Goal: Information Seeking & Learning: Find specific fact

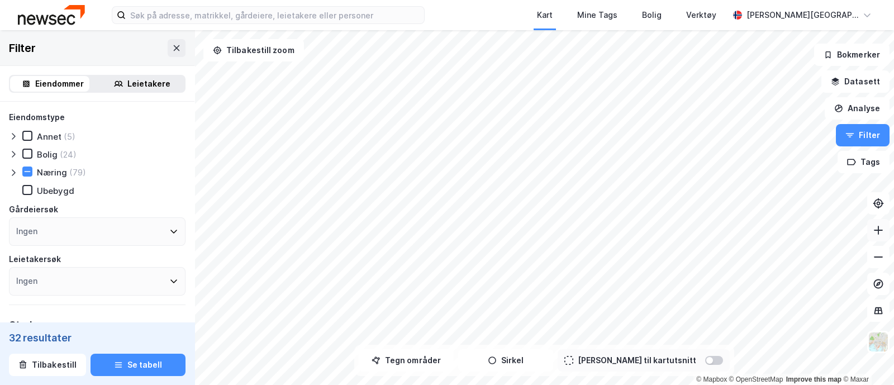
click at [880, 225] on icon at bounding box center [878, 230] width 11 height 11
click at [576, 11] on div "Kart Mine Tags Bolig Verktøy [PERSON_NAME] © Mapbox © OpenStreetMap Improve thi…" at bounding box center [447, 192] width 894 height 385
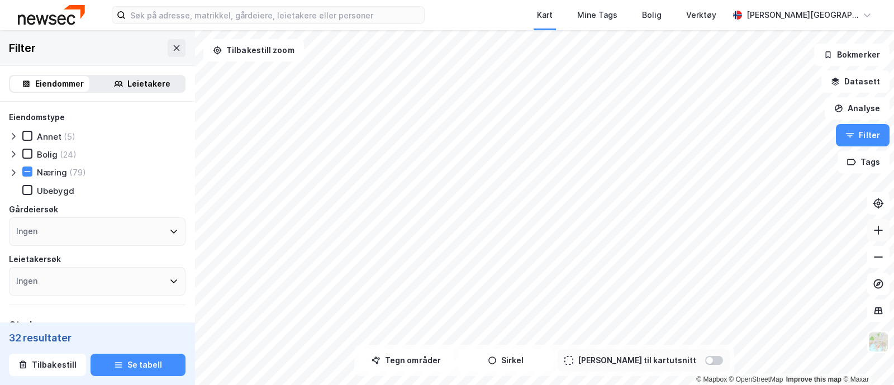
click at [878, 228] on icon at bounding box center [878, 230] width 1 height 9
click at [842, 101] on div "© Mapbox © OpenStreetMap Improve this map © Maxar Filter Eiendommer Leietakere …" at bounding box center [447, 207] width 894 height 355
click at [879, 228] on icon at bounding box center [878, 230] width 11 height 11
click at [881, 225] on icon at bounding box center [878, 230] width 11 height 11
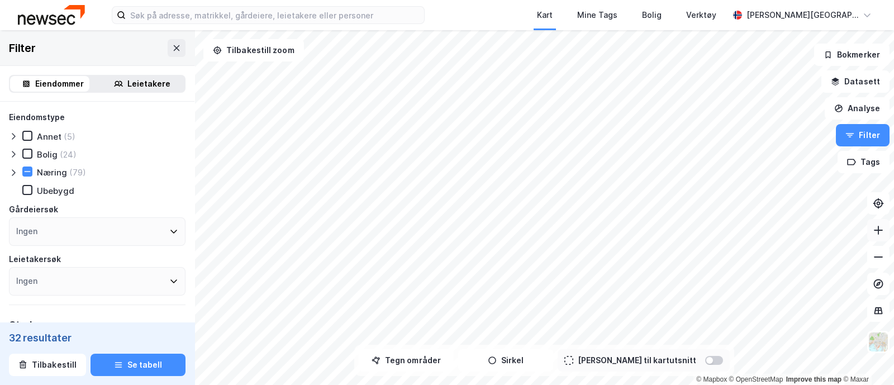
click at [881, 225] on icon at bounding box center [878, 230] width 11 height 11
click at [633, 29] on div "Kart Mine Tags Bolig Verktøy [PERSON_NAME] © Mapbox © OpenStreetMap Improve thi…" at bounding box center [447, 192] width 894 height 385
click at [879, 229] on icon at bounding box center [878, 230] width 11 height 11
click at [878, 227] on icon at bounding box center [878, 230] width 1 height 9
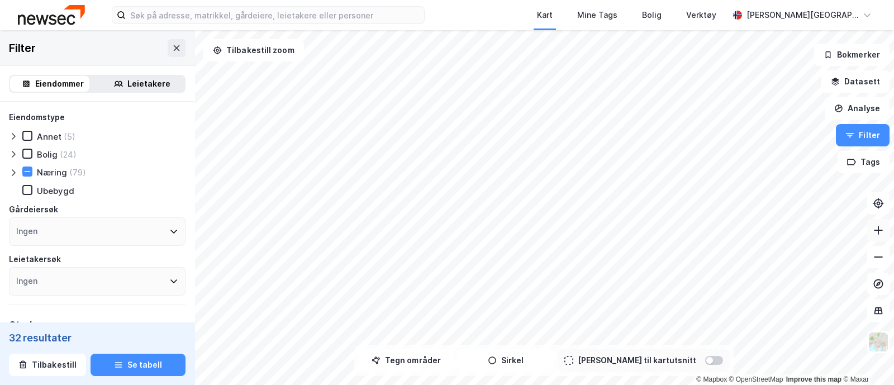
click at [878, 227] on icon at bounding box center [878, 230] width 1 height 9
click at [880, 257] on icon at bounding box center [878, 257] width 9 height 1
click at [301, 385] on html "Kart Mine Tags Bolig Verktøy [PERSON_NAME] © Mapbox © OpenStreetMap Improve thi…" at bounding box center [447, 192] width 894 height 385
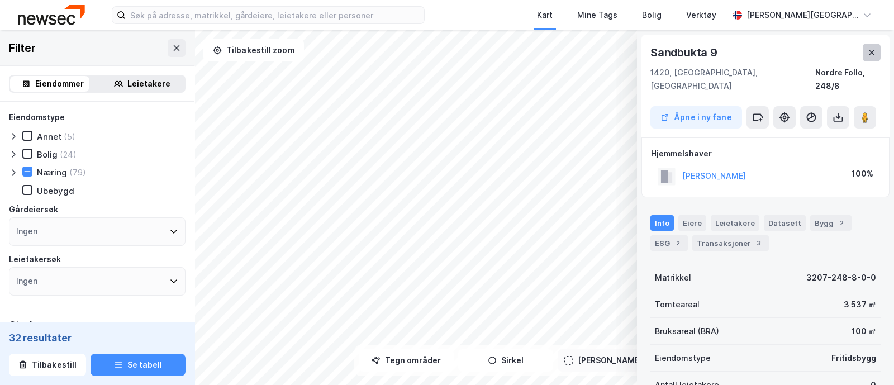
click at [874, 53] on icon at bounding box center [872, 52] width 9 height 9
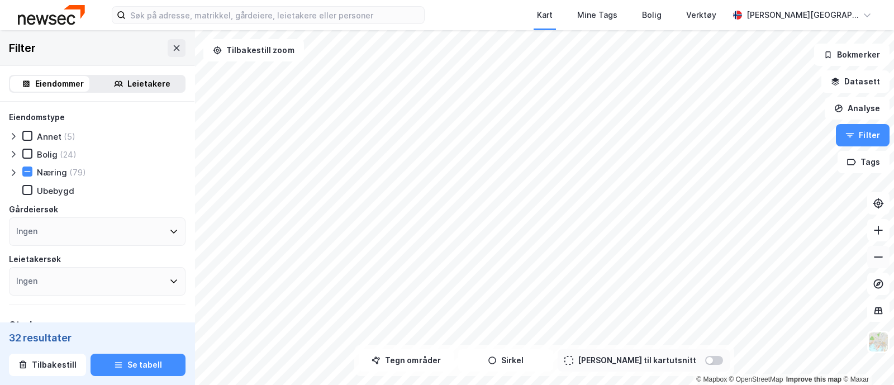
click at [880, 253] on icon at bounding box center [878, 257] width 11 height 11
click at [879, 255] on icon at bounding box center [878, 257] width 11 height 11
click at [525, 358] on button "Sirkel" at bounding box center [505, 360] width 95 height 22
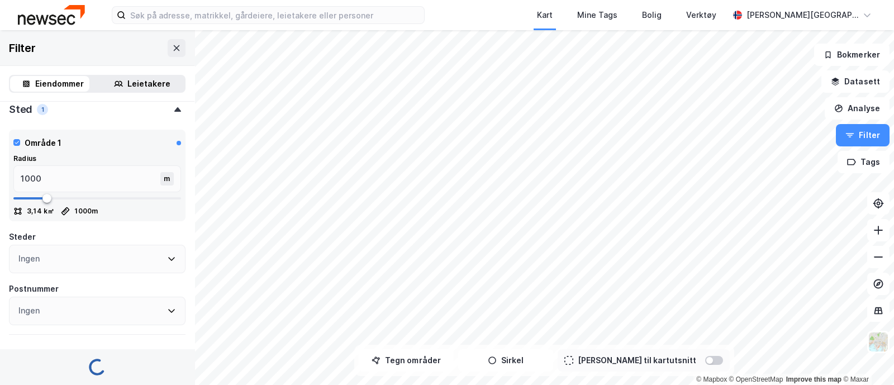
scroll to position [237, 0]
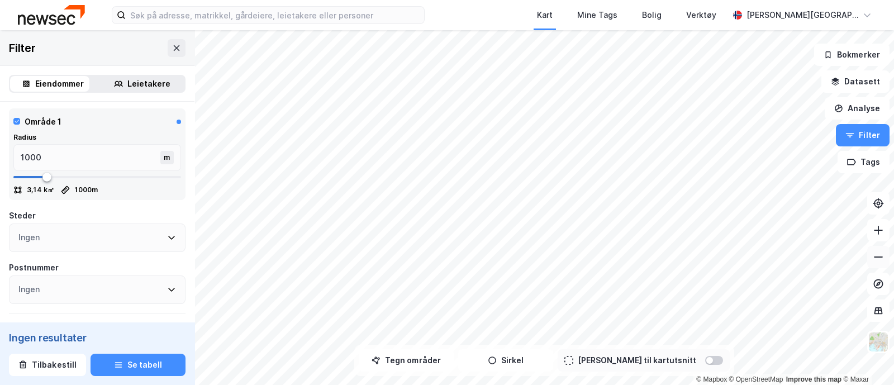
click at [876, 253] on icon at bounding box center [878, 257] width 11 height 11
click at [537, 362] on button "Sirkel" at bounding box center [505, 360] width 95 height 22
click at [434, 358] on button "Tegn områder" at bounding box center [406, 360] width 95 height 22
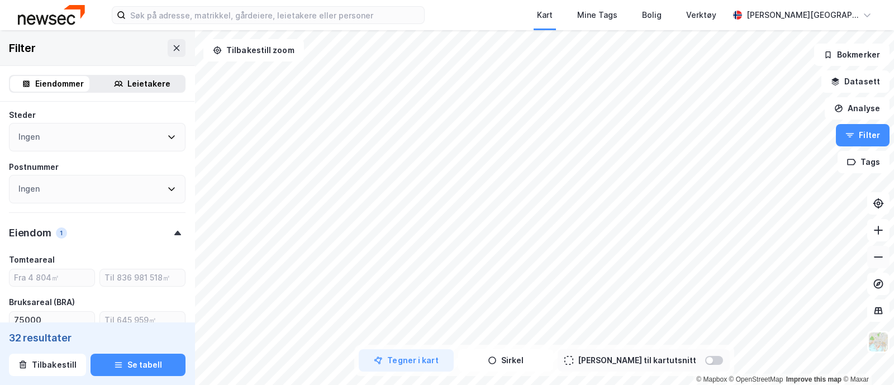
click at [878, 257] on icon at bounding box center [878, 257] width 9 height 1
click at [430, 362] on button "Tegner i kart" at bounding box center [406, 360] width 95 height 22
click at [566, 211] on div "1 084,1m" at bounding box center [561, 202] width 40 height 41
click at [497, 335] on div "393,6m" at bounding box center [500, 339] width 34 height 39
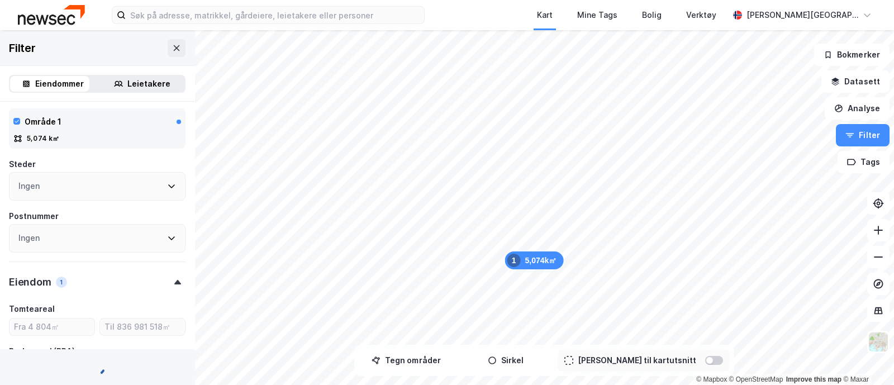
type input "Inkluder (0)"
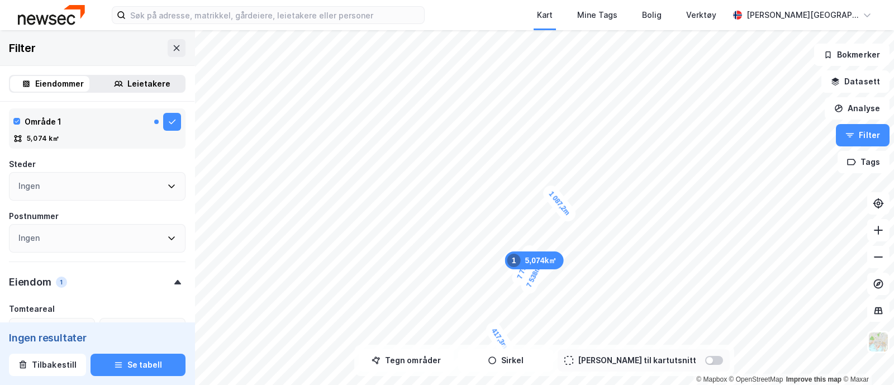
click at [518, 262] on div "1" at bounding box center [514, 260] width 13 height 13
click at [525, 268] on div "5,074k㎡ 1" at bounding box center [534, 261] width 59 height 18
click at [525, 30] on div "5,074k㎡ 1 1 087,2m 7 538m 417,3m 7 799,5m" at bounding box center [447, 30] width 894 height 0
click at [545, 264] on div "5,074k㎡ 1" at bounding box center [534, 261] width 59 height 18
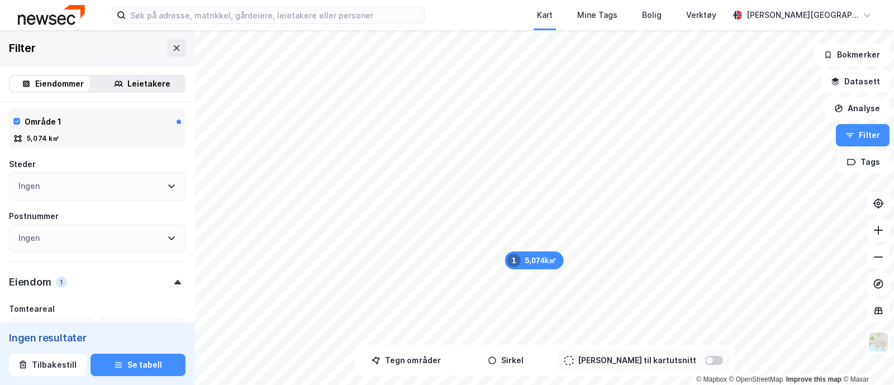
click at [67, 82] on div "Eiendommer" at bounding box center [59, 83] width 49 height 13
click at [141, 364] on button "Se tabell" at bounding box center [138, 365] width 95 height 22
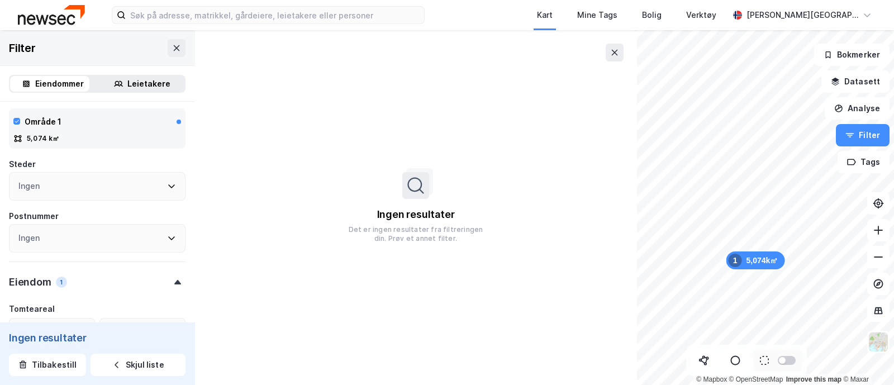
click at [60, 80] on div "Eiendommer" at bounding box center [59, 83] width 49 height 13
click at [615, 54] on icon at bounding box center [614, 52] width 9 height 9
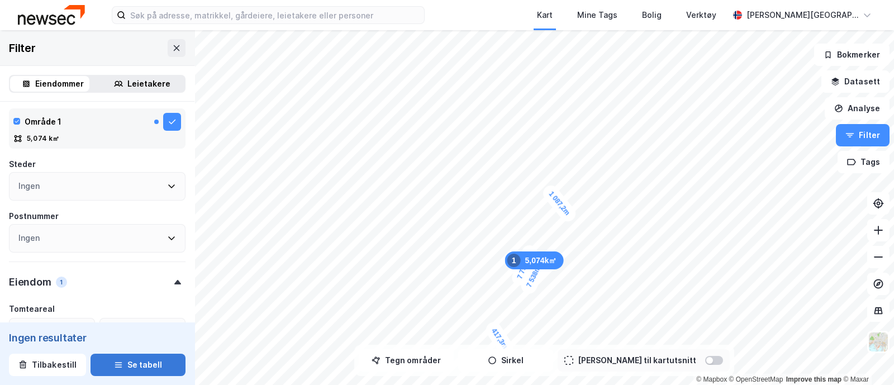
click at [142, 362] on button "Se tabell" at bounding box center [138, 365] width 95 height 22
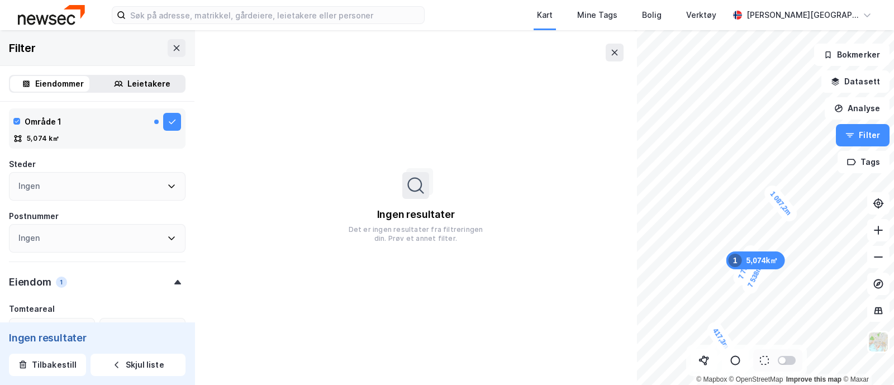
click at [139, 79] on div "Leietakere" at bounding box center [148, 83] width 43 height 13
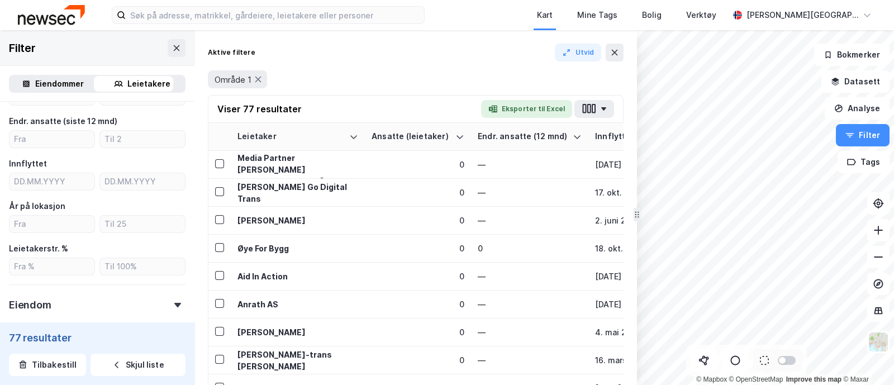
click at [56, 80] on div "Eiendommer" at bounding box center [59, 83] width 49 height 13
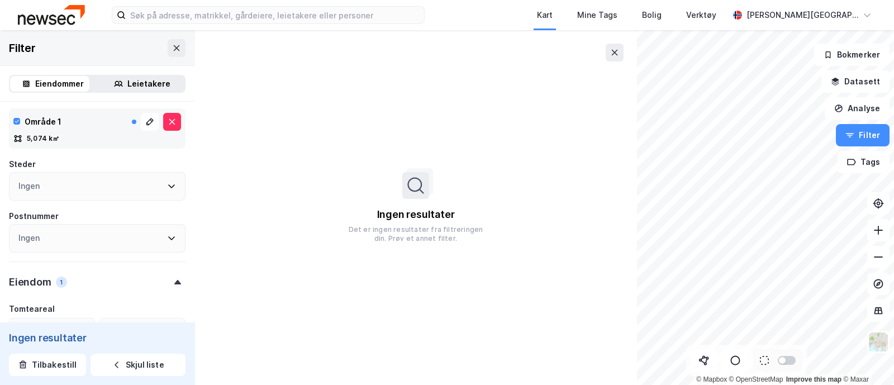
click at [61, 121] on div "Område 1" at bounding box center [97, 122] width 168 height 18
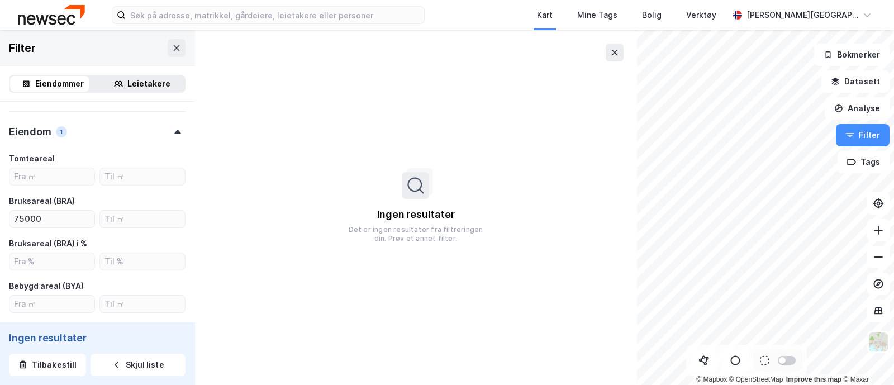
scroll to position [405, 0]
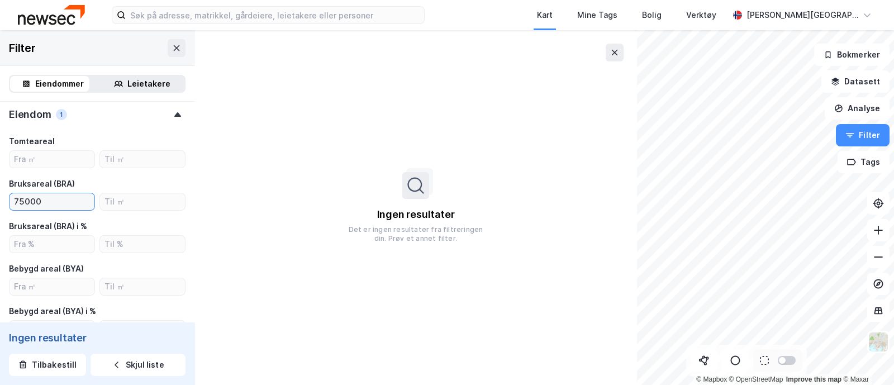
click at [48, 197] on input "75000" at bounding box center [52, 201] width 85 height 17
type input "7"
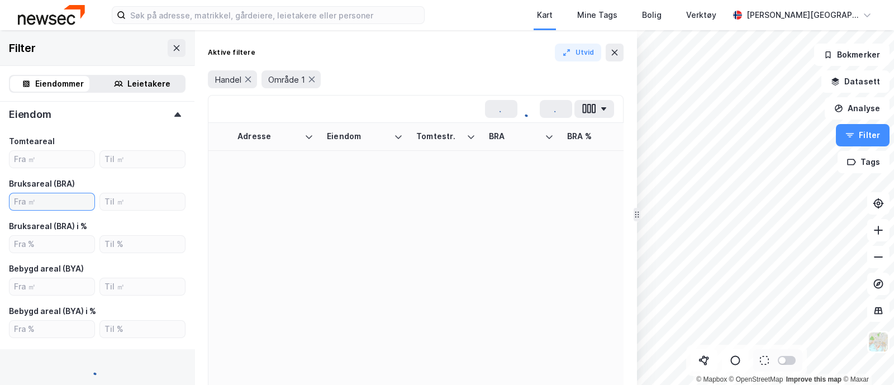
type input "Inkluder (1)"
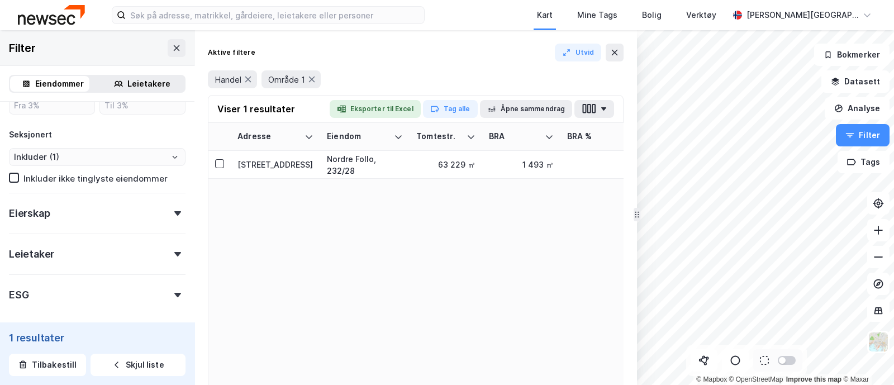
scroll to position [675, 0]
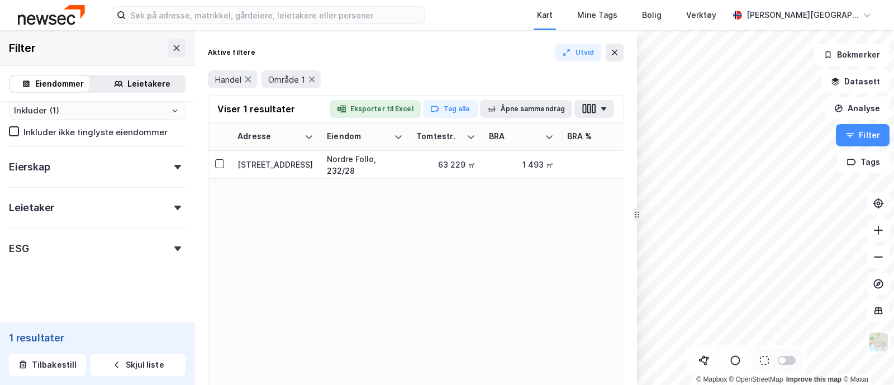
click at [168, 160] on div "Eierskap" at bounding box center [97, 162] width 177 height 32
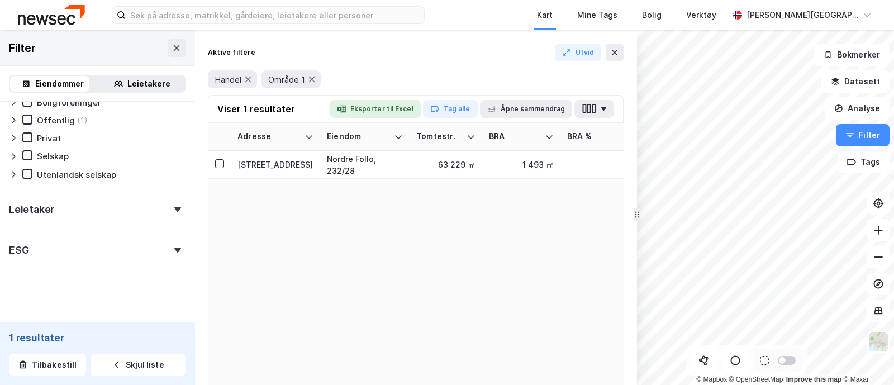
scroll to position [585, 0]
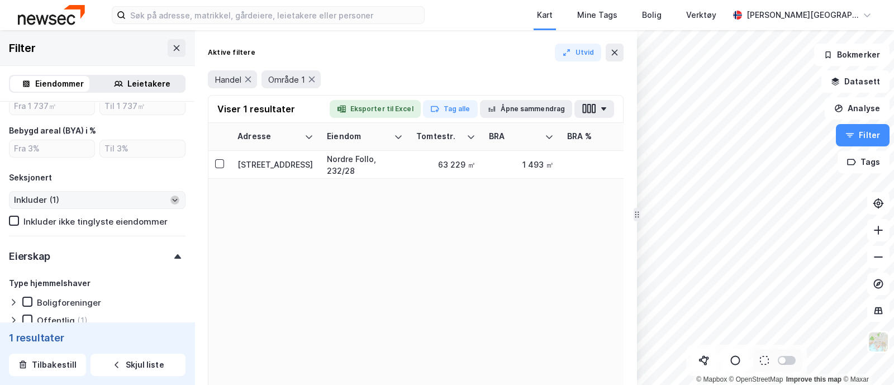
click at [172, 197] on icon "Open" at bounding box center [175, 200] width 7 height 7
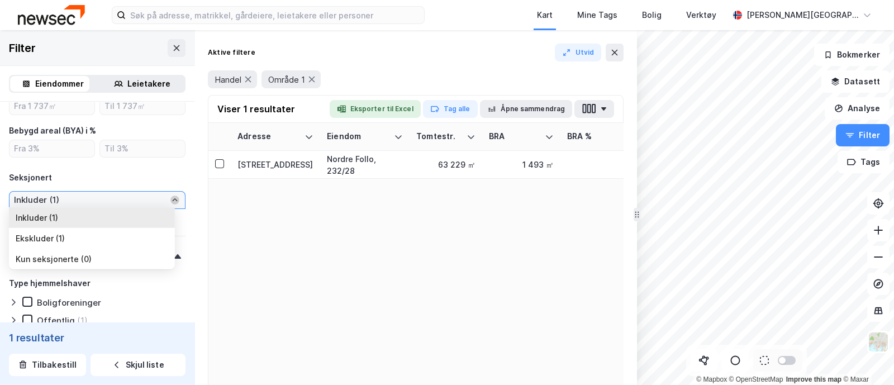
click at [173, 198] on icon "Close" at bounding box center [175, 199] width 5 height 3
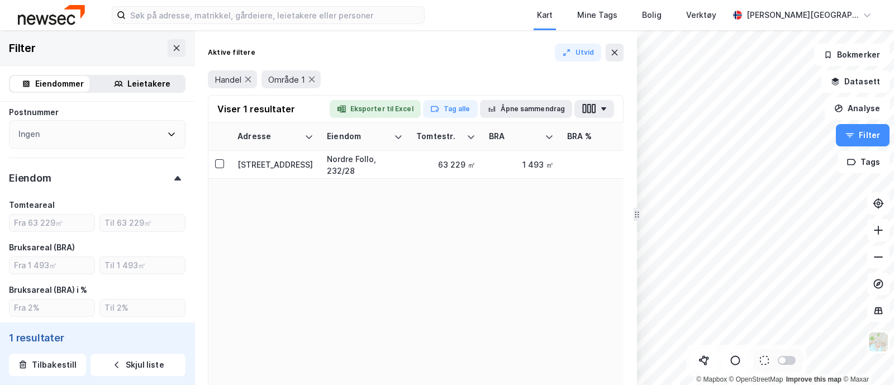
scroll to position [362, 0]
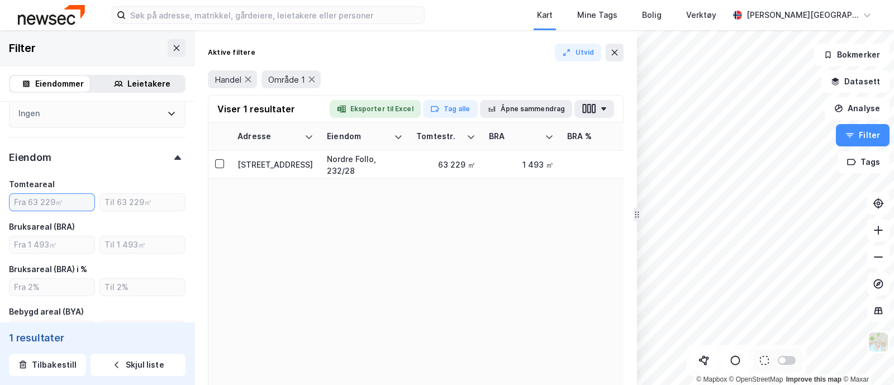
click at [48, 202] on input "number" at bounding box center [52, 202] width 85 height 17
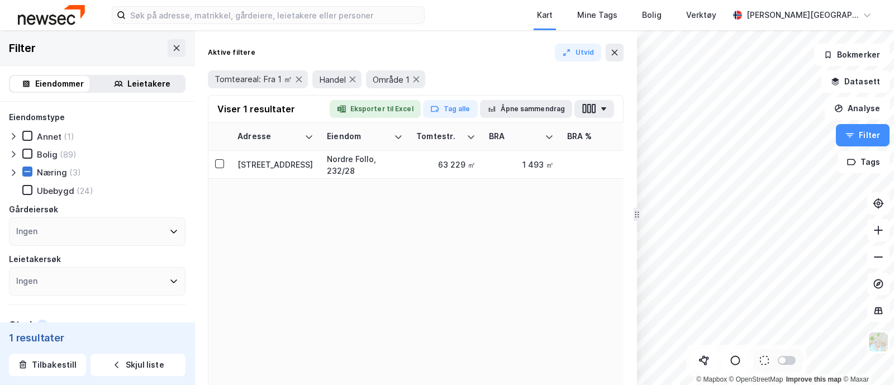
type input "1"
click at [27, 172] on icon at bounding box center [27, 172] width 8 height 8
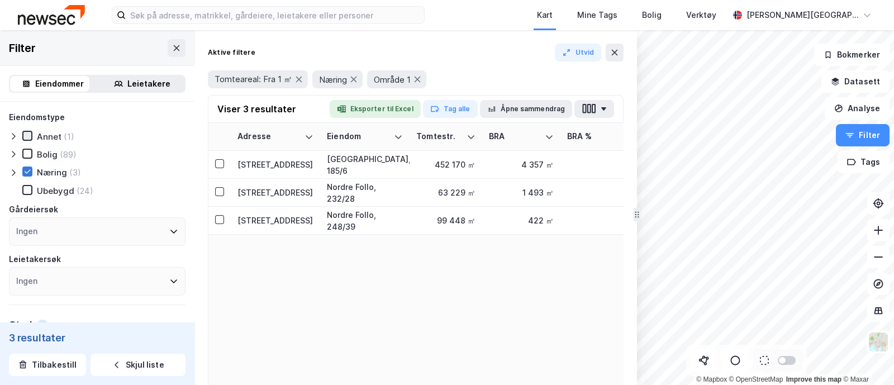
click at [30, 133] on icon at bounding box center [27, 136] width 8 height 8
click at [29, 152] on icon at bounding box center [28, 153] width 6 height 4
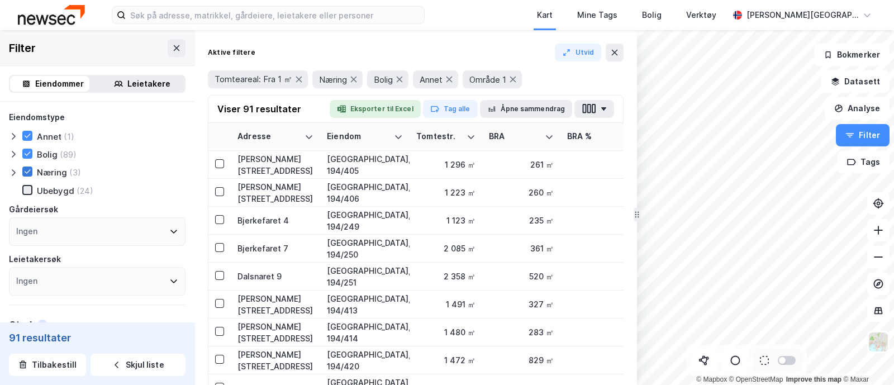
click at [27, 191] on icon at bounding box center [27, 190] width 8 height 8
click at [354, 80] on icon at bounding box center [354, 80] width 6 height 6
type input "Inkluder (114)"
click at [528, 111] on button "Åpne sammendrag" at bounding box center [526, 109] width 93 height 18
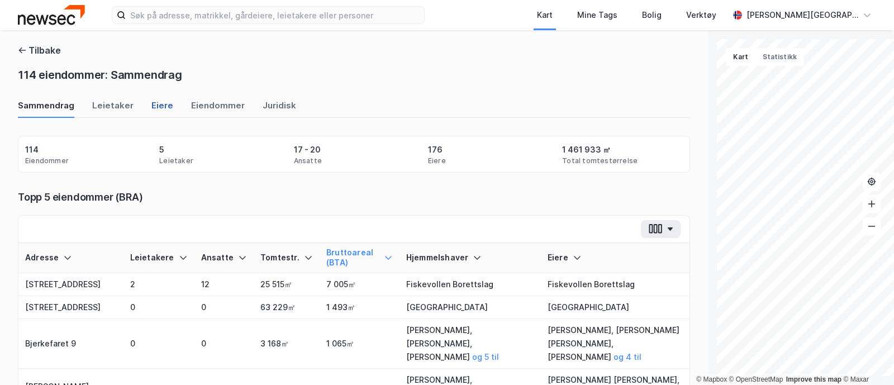
click at [158, 105] on div "Eiere" at bounding box center [162, 108] width 22 height 18
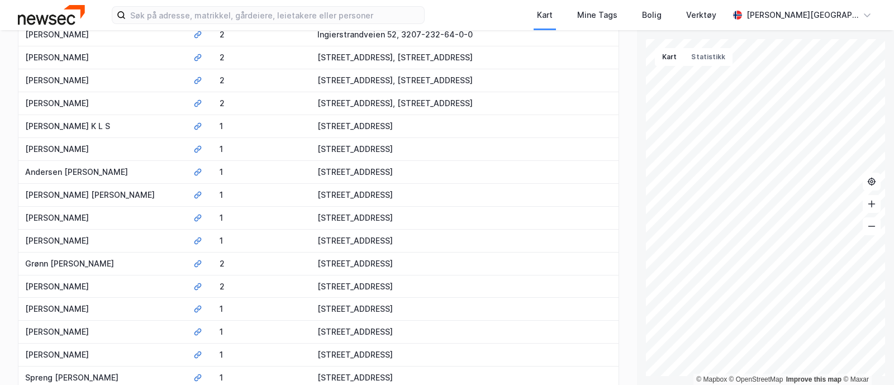
scroll to position [1807, 0]
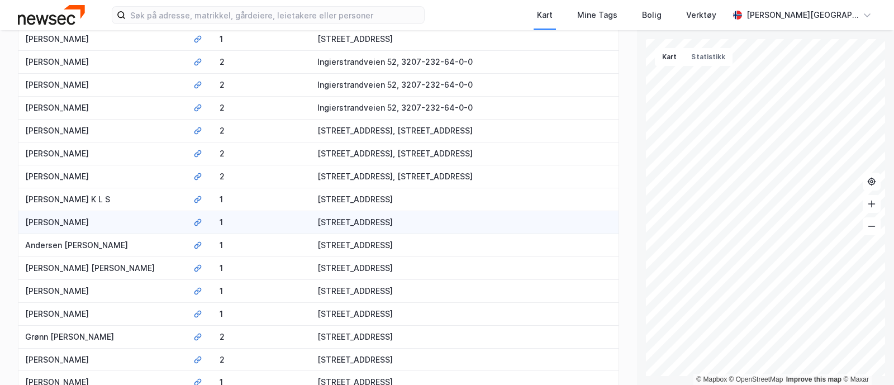
click at [72, 211] on td "[PERSON_NAME]" at bounding box center [102, 222] width 168 height 23
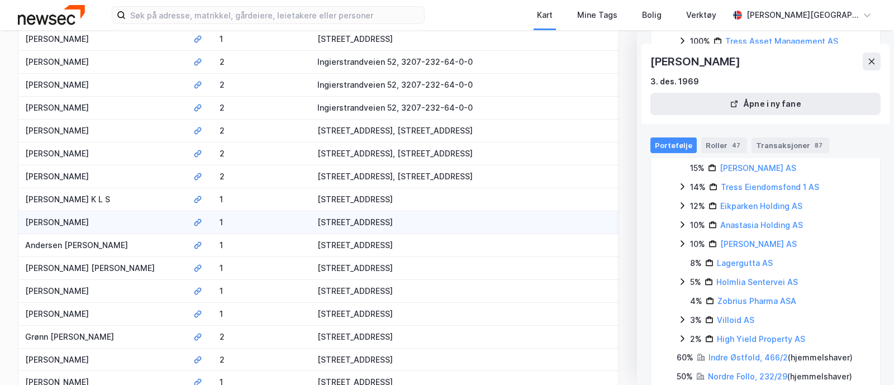
scroll to position [355, 0]
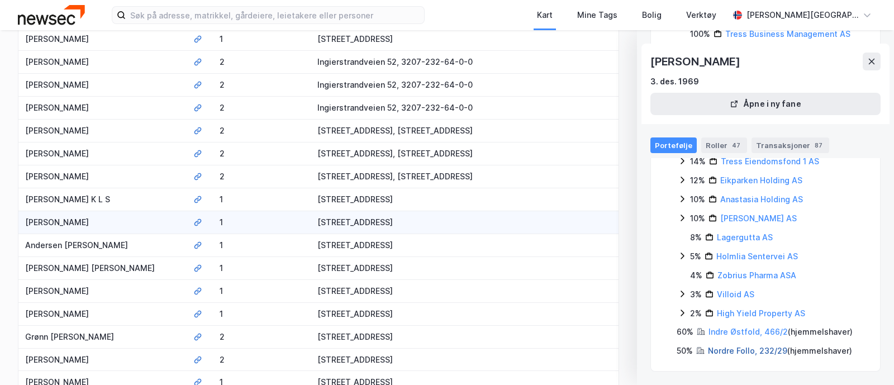
click at [750, 349] on link "Nordre Follo, 232/29" at bounding box center [747, 351] width 79 height 10
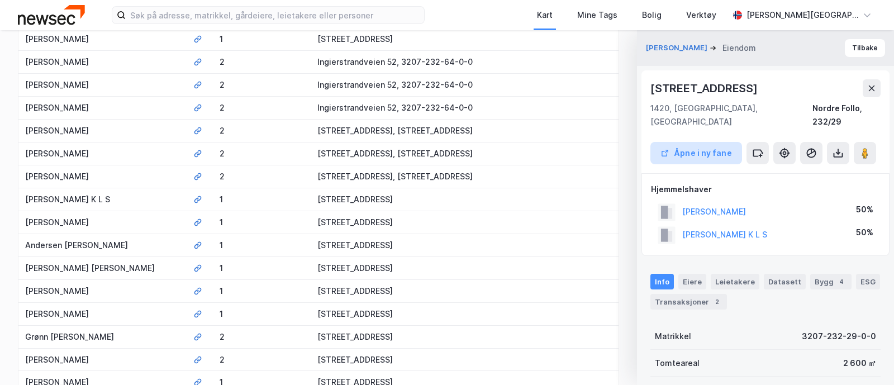
click at [708, 142] on button "Åpne i ny fane" at bounding box center [697, 153] width 92 height 22
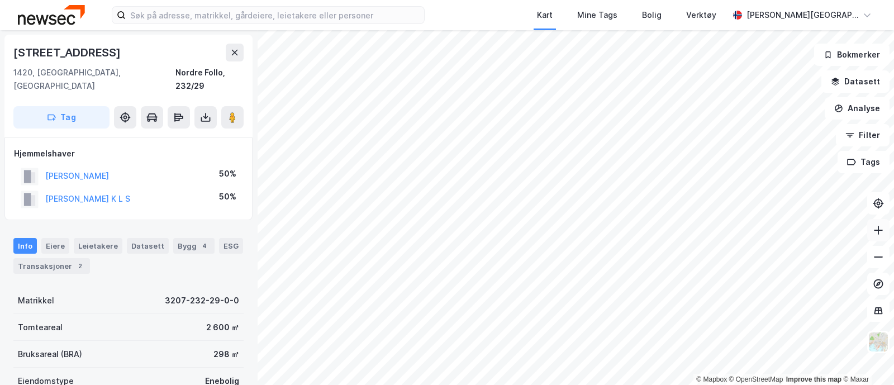
click at [878, 228] on icon at bounding box center [878, 230] width 11 height 11
click at [882, 253] on icon at bounding box center [878, 257] width 11 height 11
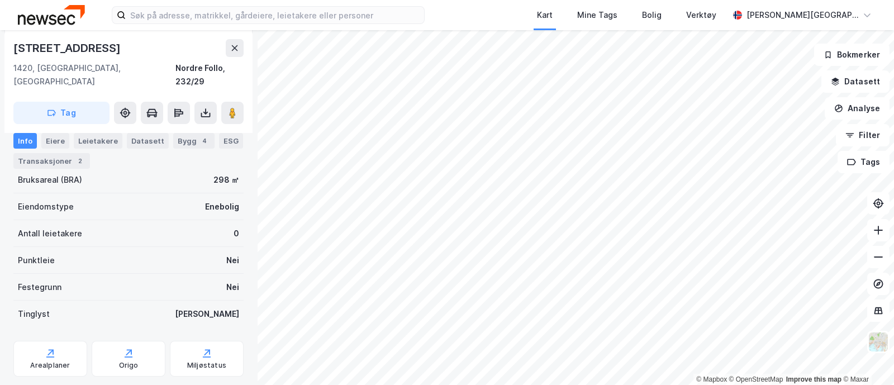
scroll to position [196, 0]
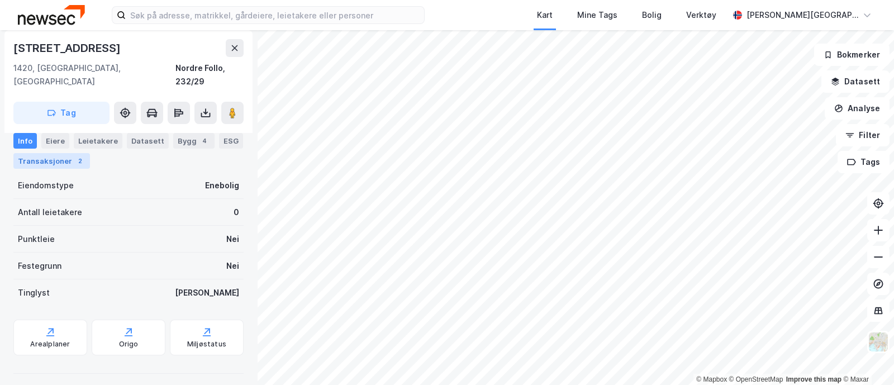
click at [83, 159] on div "Transaksjoner 2" at bounding box center [51, 161] width 77 height 16
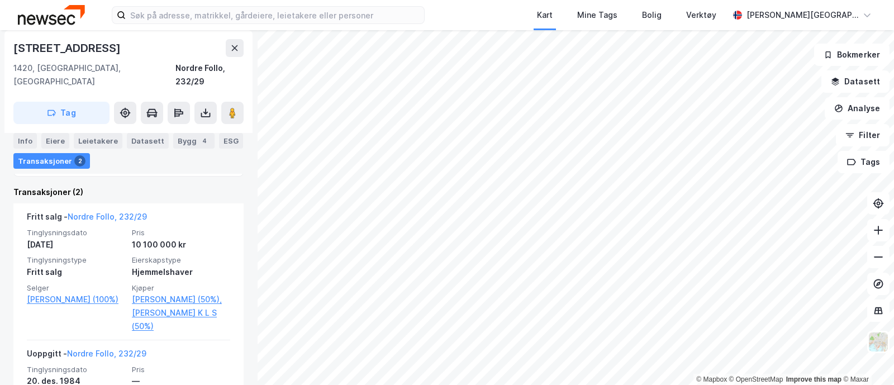
scroll to position [307, 0]
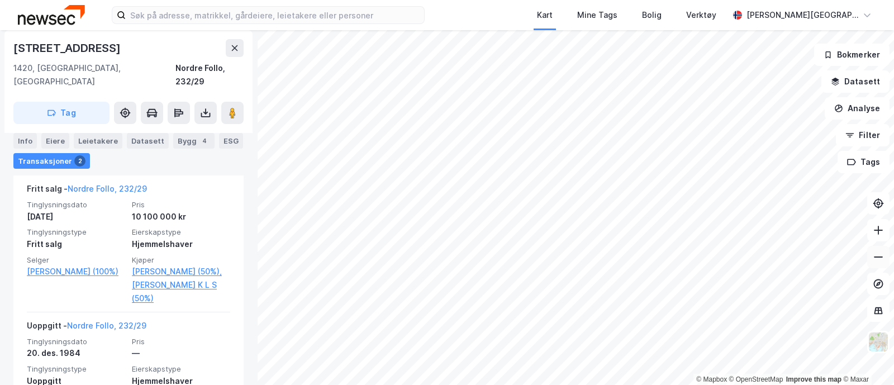
click at [881, 254] on icon at bounding box center [878, 257] width 11 height 11
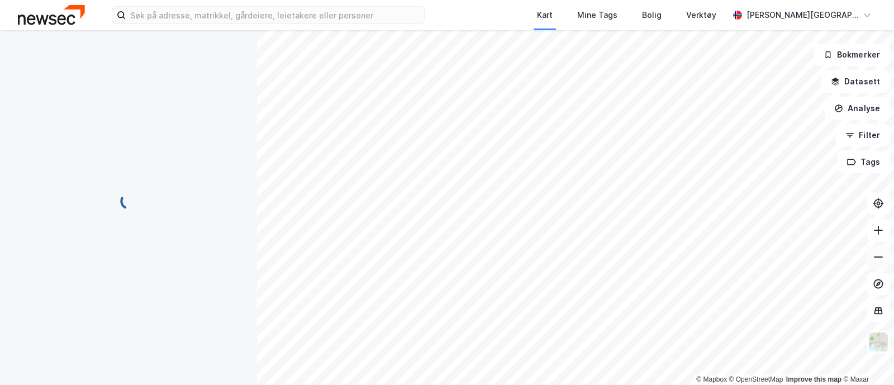
scroll to position [74, 0]
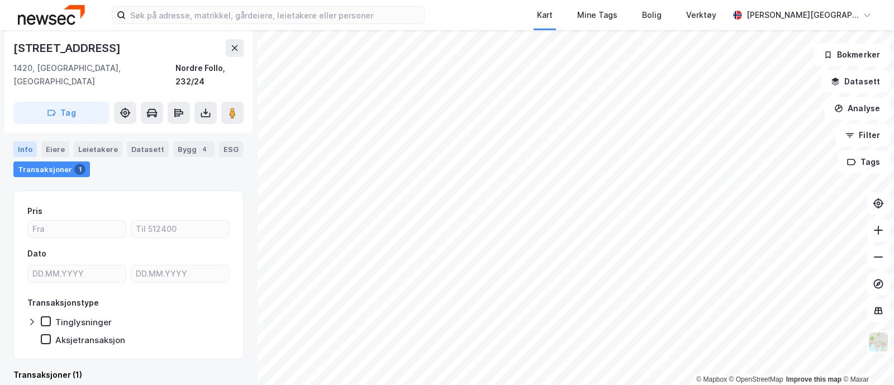
click at [27, 141] on div "Info" at bounding box center [24, 149] width 23 height 16
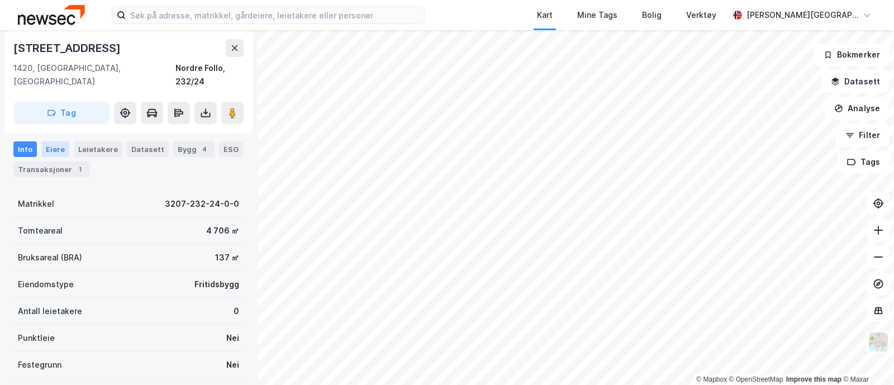
click at [60, 141] on div "Eiere" at bounding box center [55, 149] width 28 height 16
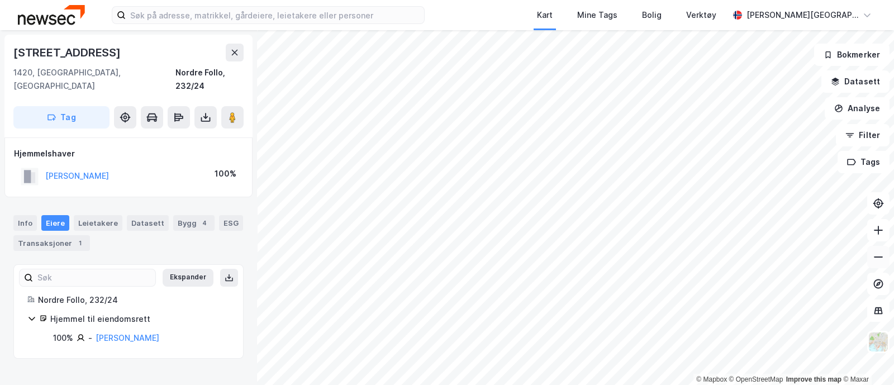
click at [877, 257] on icon at bounding box center [878, 257] width 9 height 1
click at [882, 225] on icon at bounding box center [878, 230] width 11 height 11
click at [880, 227] on icon at bounding box center [878, 230] width 11 height 11
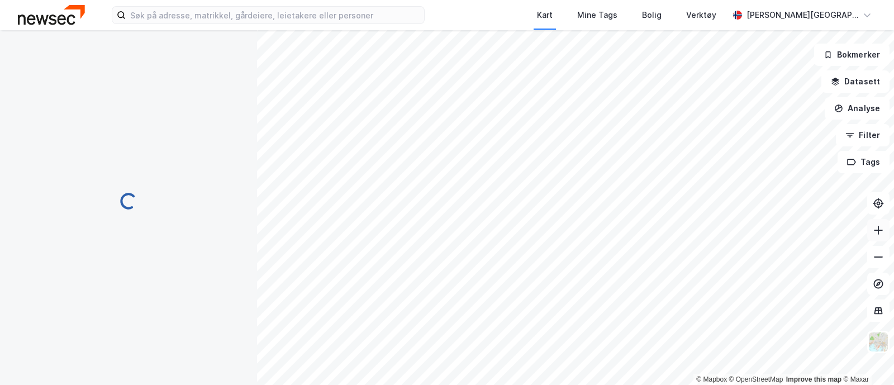
scroll to position [15, 0]
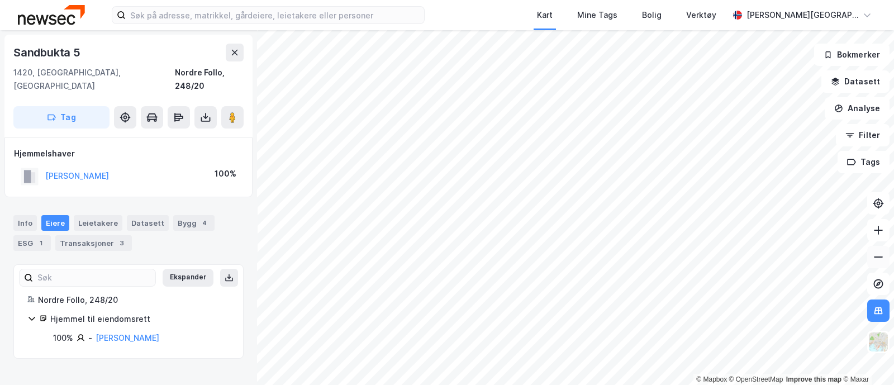
click at [878, 253] on icon at bounding box center [878, 257] width 11 height 11
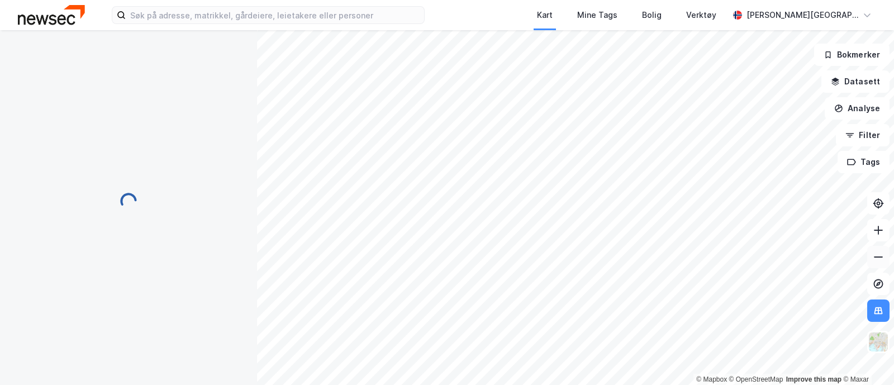
scroll to position [15, 0]
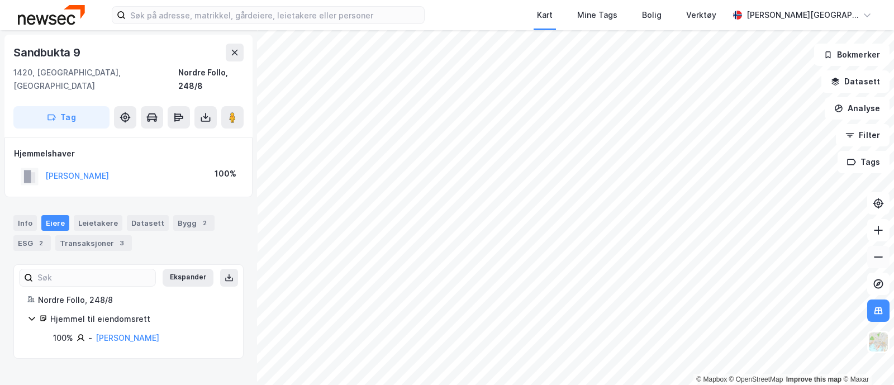
scroll to position [15, 0]
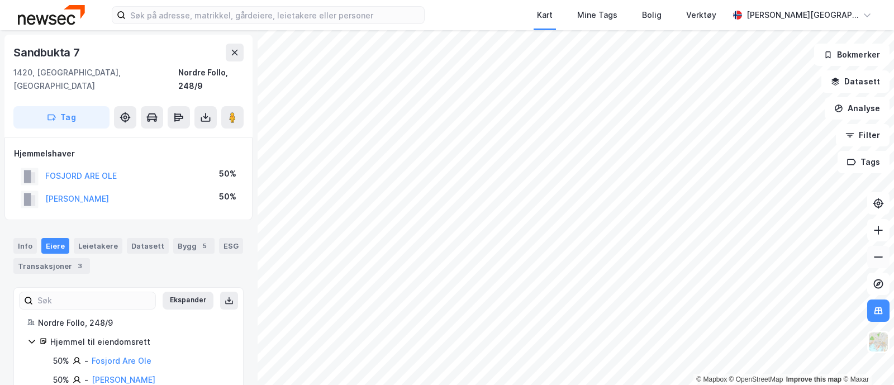
scroll to position [15, 0]
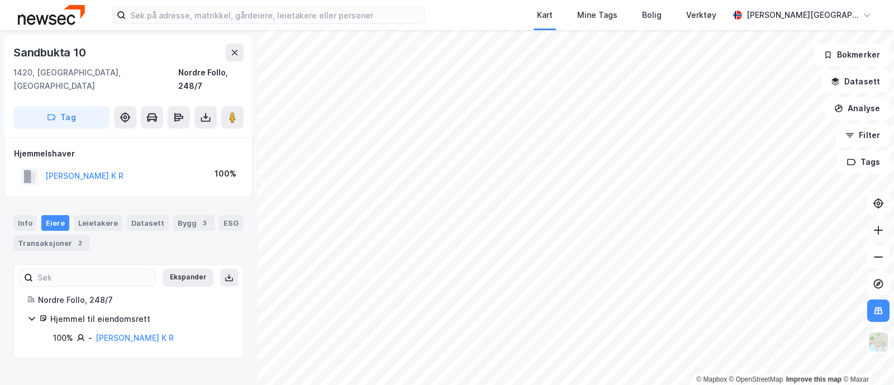
click at [882, 225] on icon at bounding box center [878, 230] width 11 height 11
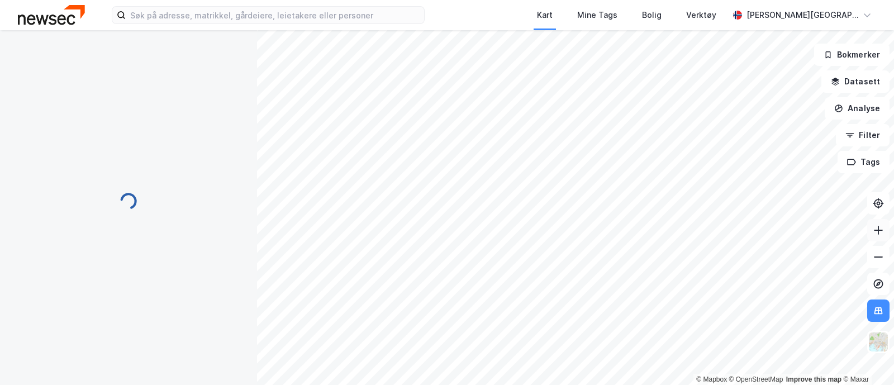
scroll to position [15, 0]
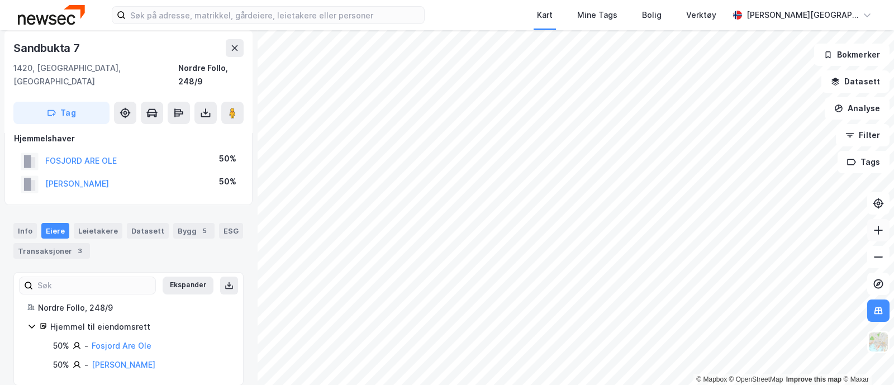
click at [882, 228] on icon at bounding box center [878, 230] width 11 height 11
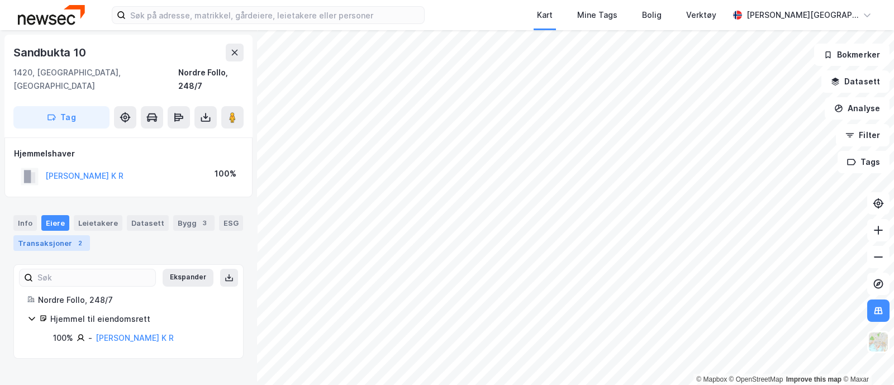
click at [84, 235] on div "Transaksjoner 2" at bounding box center [51, 243] width 77 height 16
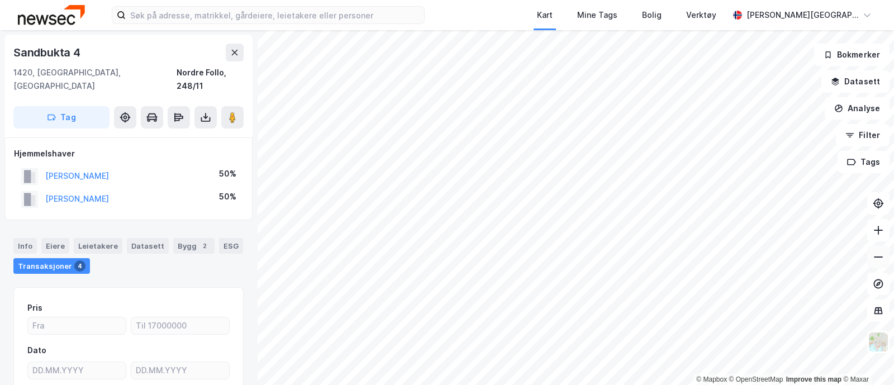
click at [878, 254] on icon at bounding box center [878, 257] width 11 height 11
click at [875, 255] on icon at bounding box center [878, 257] width 11 height 11
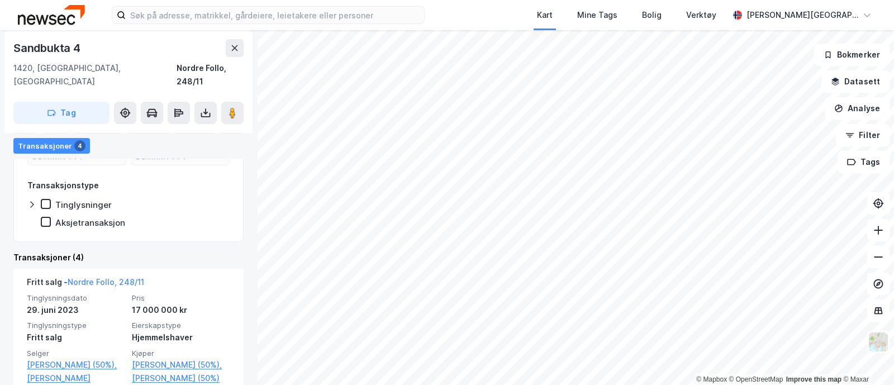
scroll to position [224, 0]
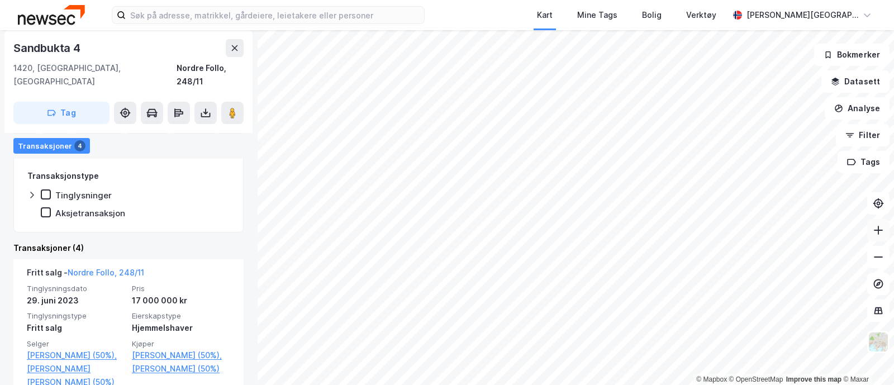
click at [875, 230] on icon at bounding box center [878, 230] width 9 height 1
click at [877, 252] on icon at bounding box center [878, 257] width 11 height 11
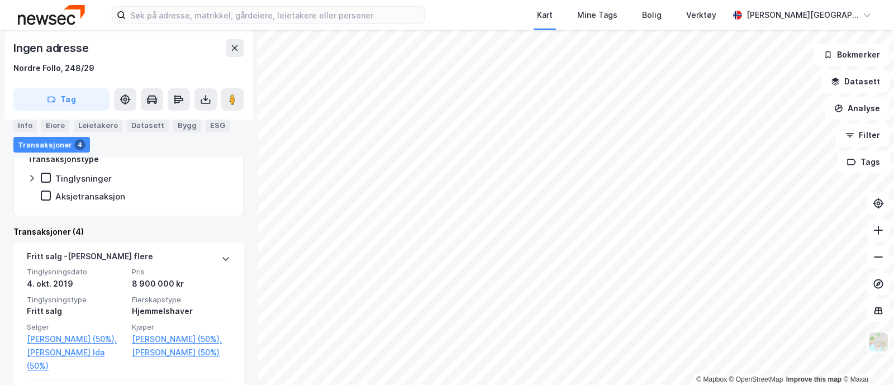
scroll to position [235, 0]
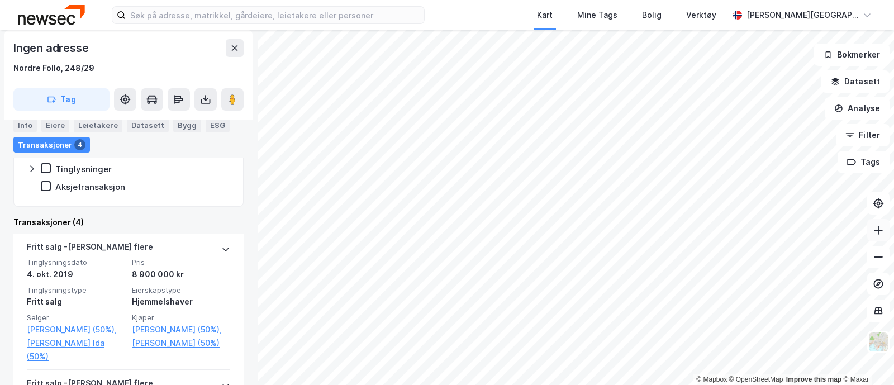
click at [879, 228] on icon at bounding box center [878, 230] width 11 height 11
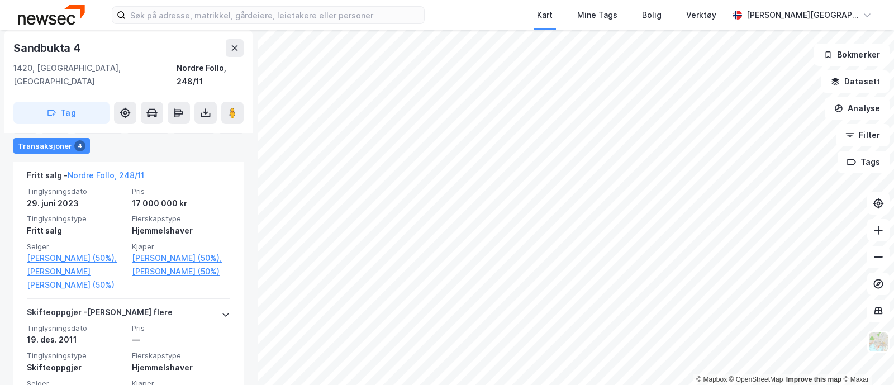
scroll to position [11, 0]
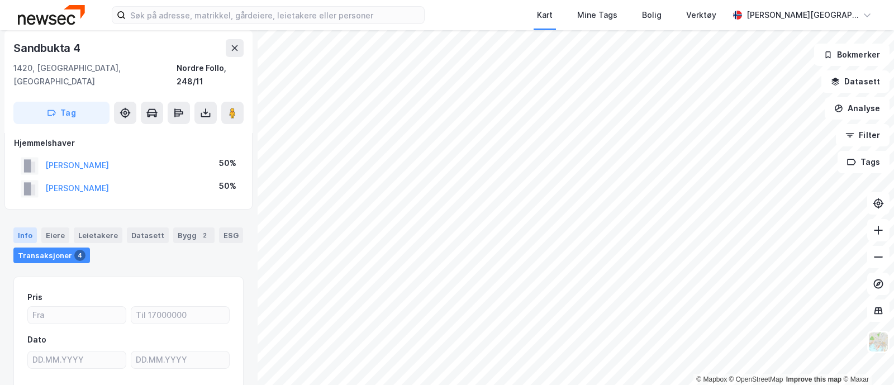
click at [24, 228] on div "Info" at bounding box center [24, 236] width 23 height 16
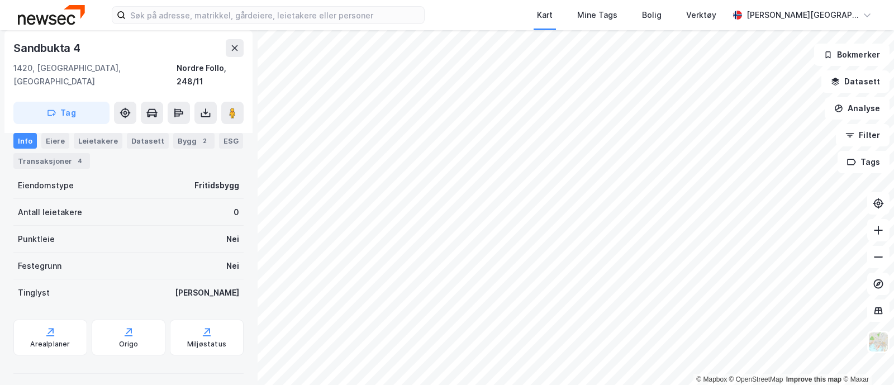
scroll to position [202, 0]
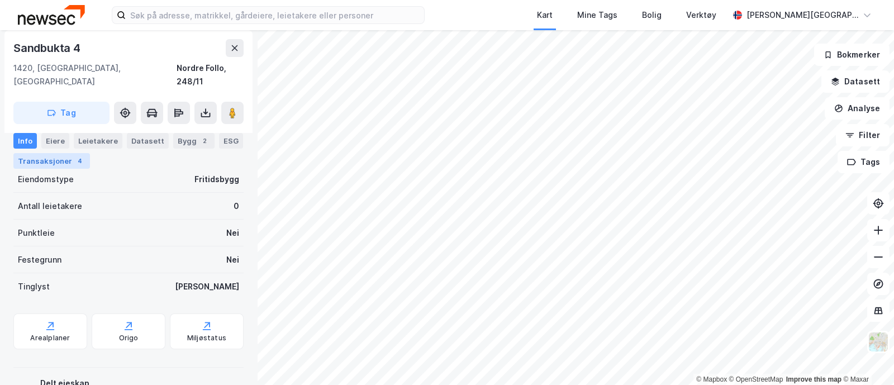
click at [88, 160] on div "Transaksjoner 4" at bounding box center [51, 161] width 77 height 16
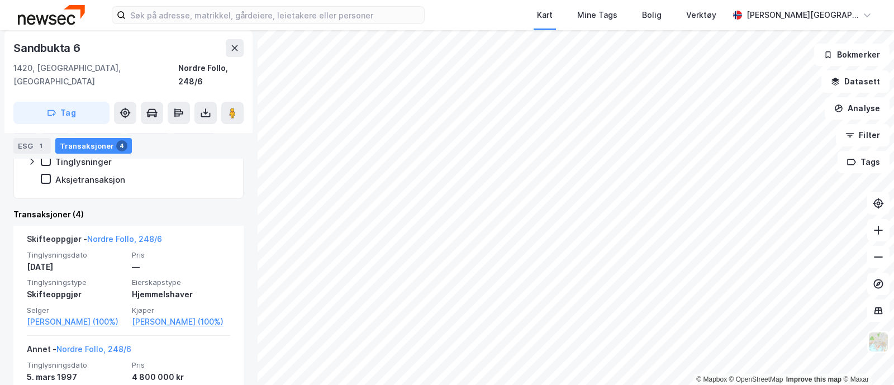
scroll to position [250, 0]
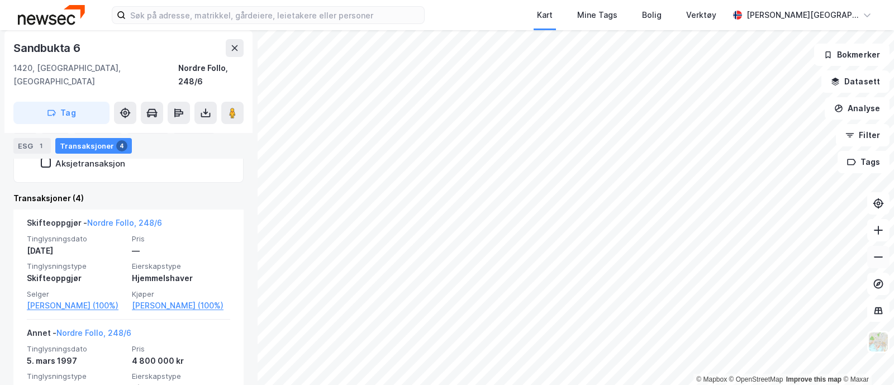
click at [876, 254] on icon at bounding box center [878, 257] width 11 height 11
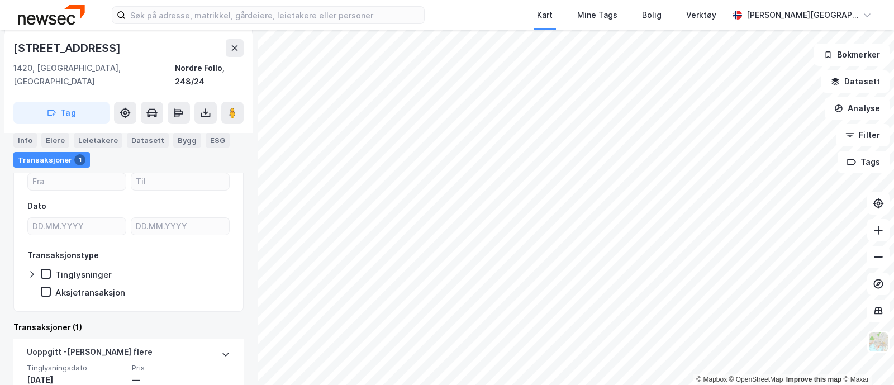
scroll to position [187, 0]
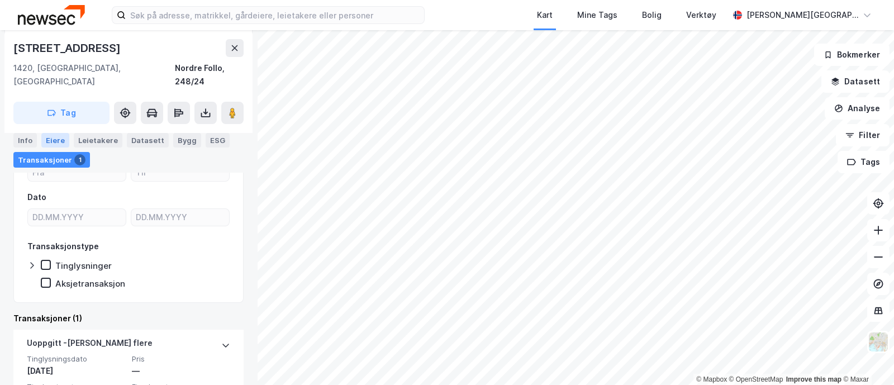
click at [54, 134] on div "Eiere" at bounding box center [55, 140] width 28 height 15
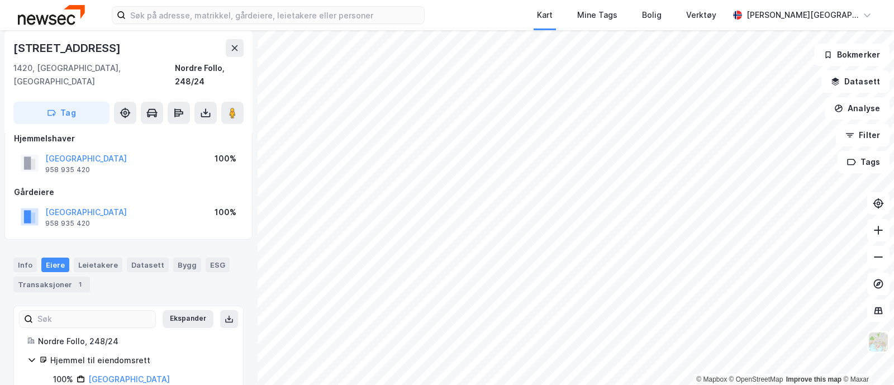
scroll to position [30, 0]
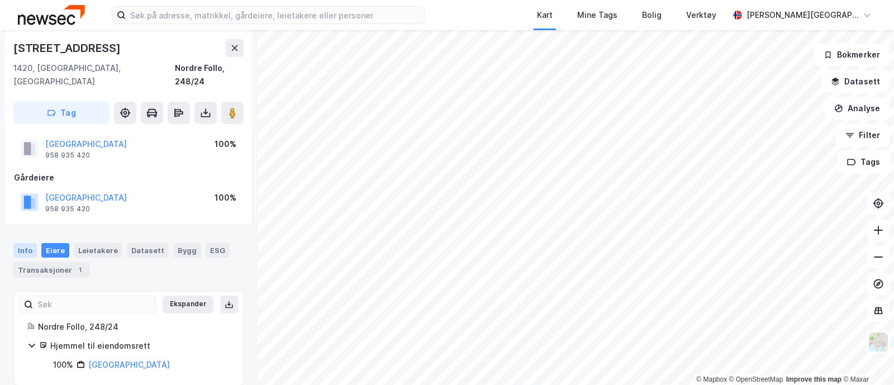
click at [25, 243] on div "Info" at bounding box center [24, 250] width 23 height 15
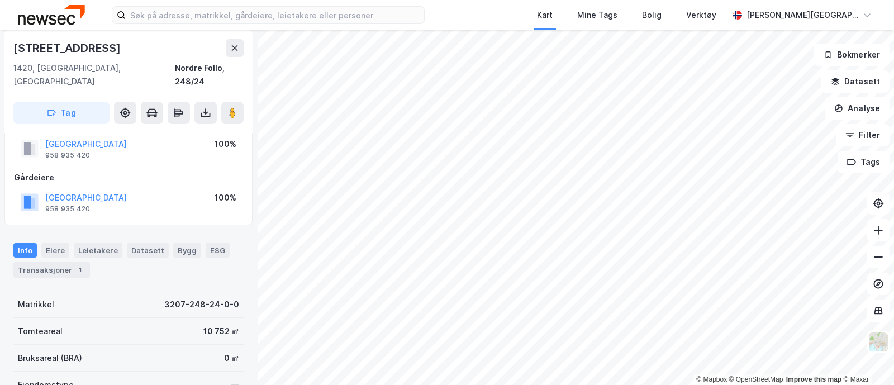
scroll to position [187, 0]
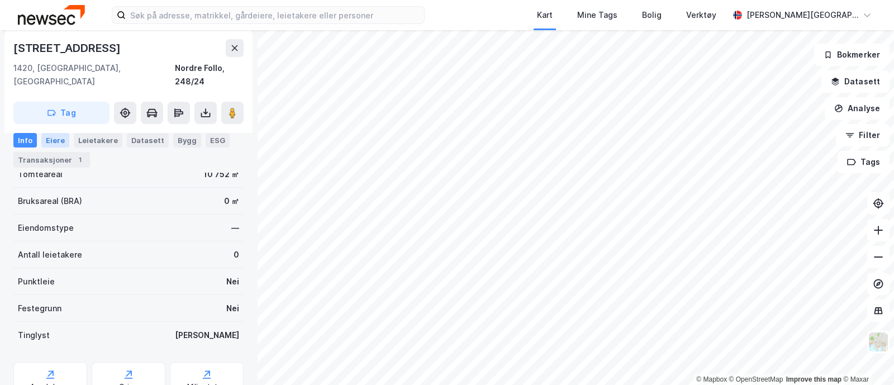
click at [54, 139] on div "Eiere" at bounding box center [55, 140] width 28 height 15
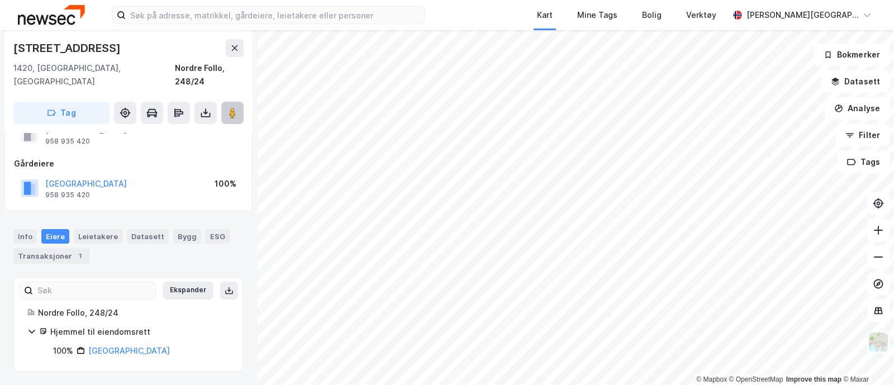
scroll to position [30, 0]
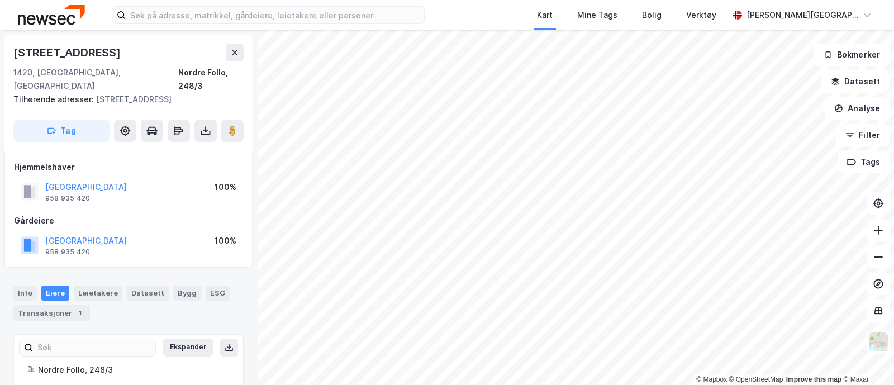
scroll to position [30, 0]
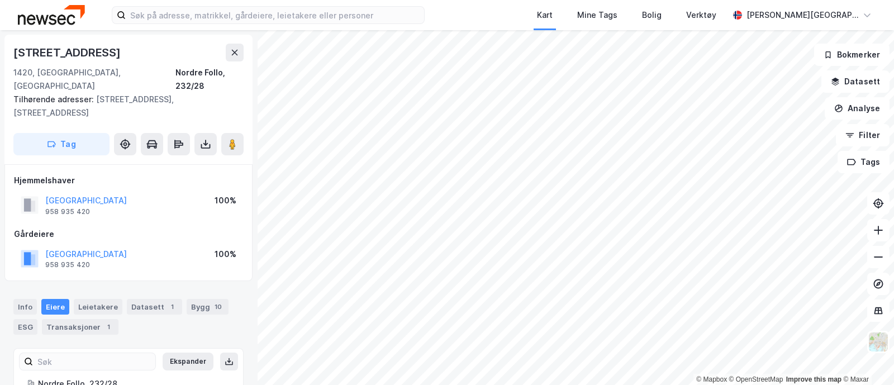
scroll to position [30, 0]
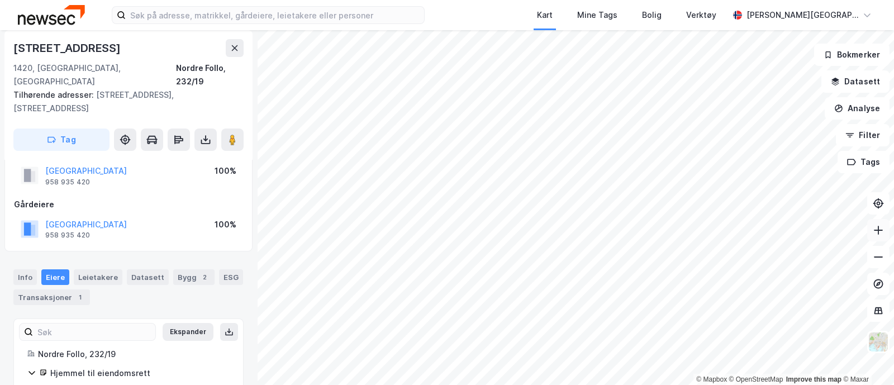
click at [878, 228] on icon at bounding box center [878, 230] width 1 height 9
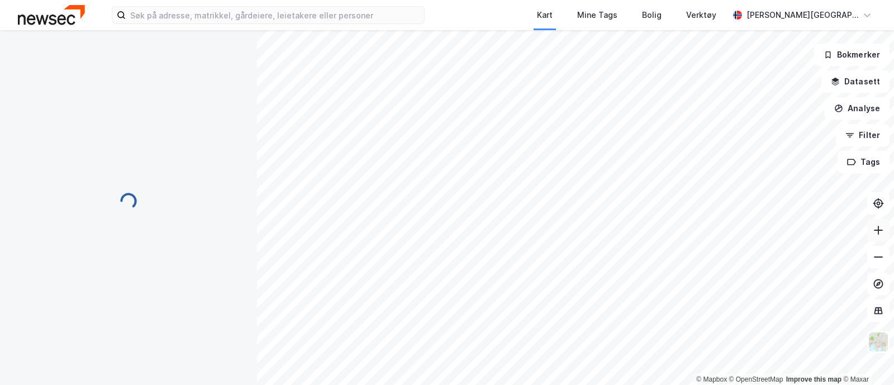
scroll to position [30, 0]
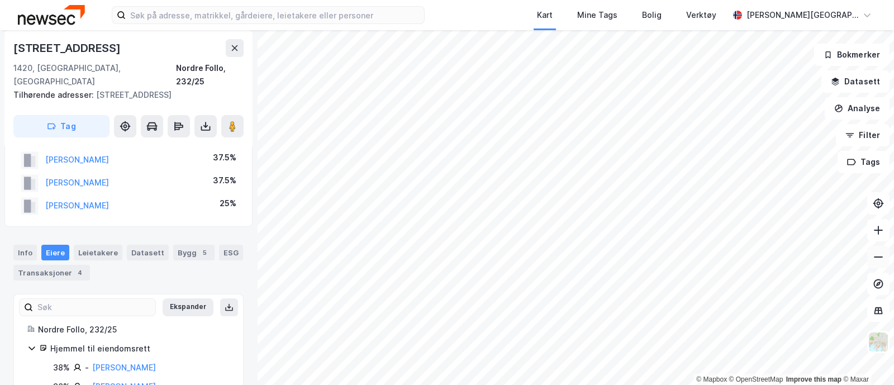
click at [878, 254] on icon at bounding box center [878, 257] width 11 height 11
click at [876, 226] on icon at bounding box center [878, 230] width 11 height 11
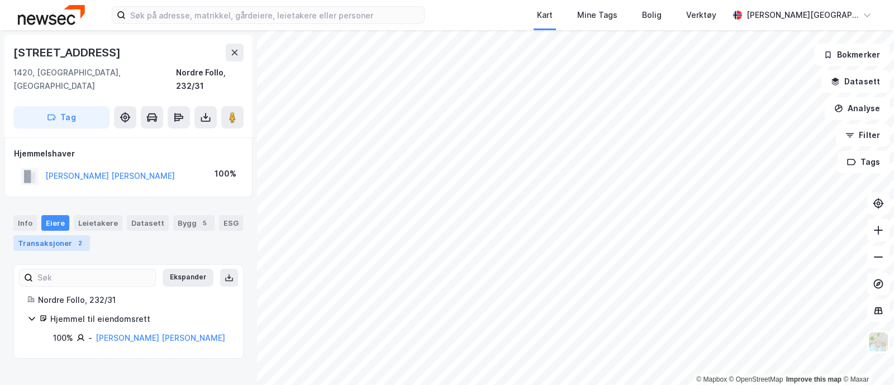
click at [89, 235] on div "Transaksjoner 2" at bounding box center [51, 243] width 77 height 16
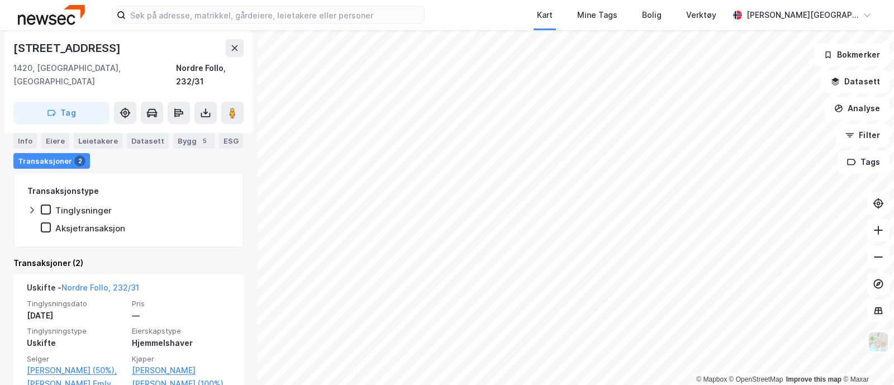
scroll to position [214, 0]
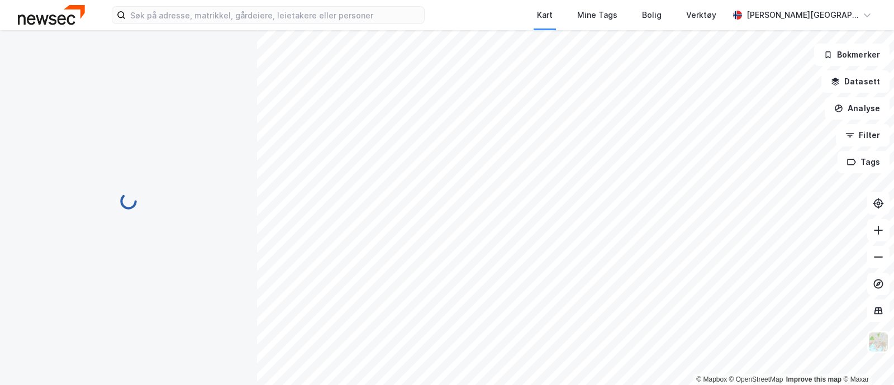
scroll to position [74, 0]
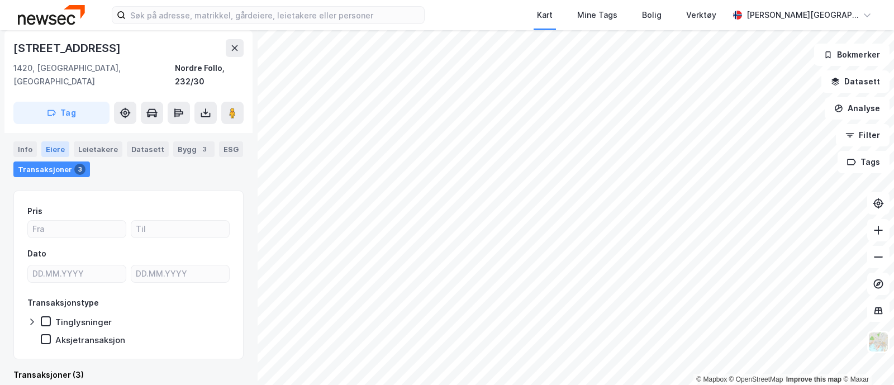
click at [56, 141] on div "Eiere" at bounding box center [55, 149] width 28 height 16
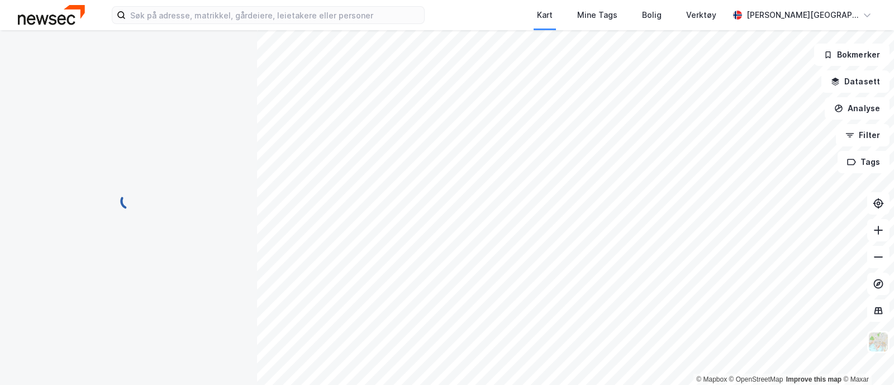
scroll to position [15, 0]
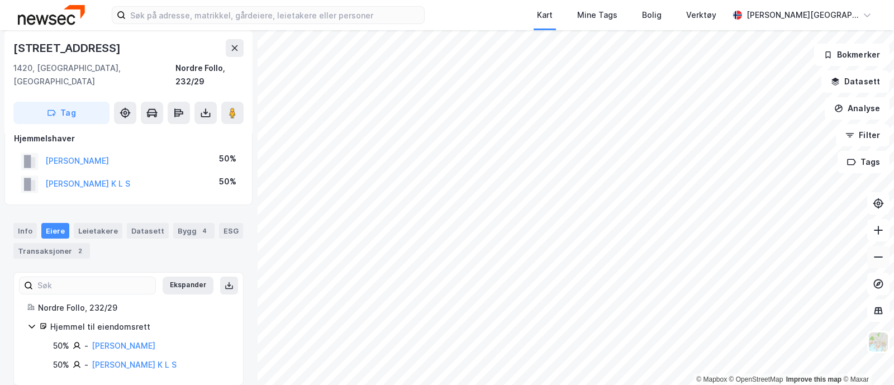
click at [878, 253] on icon at bounding box center [878, 257] width 11 height 11
click at [880, 228] on icon at bounding box center [878, 230] width 11 height 11
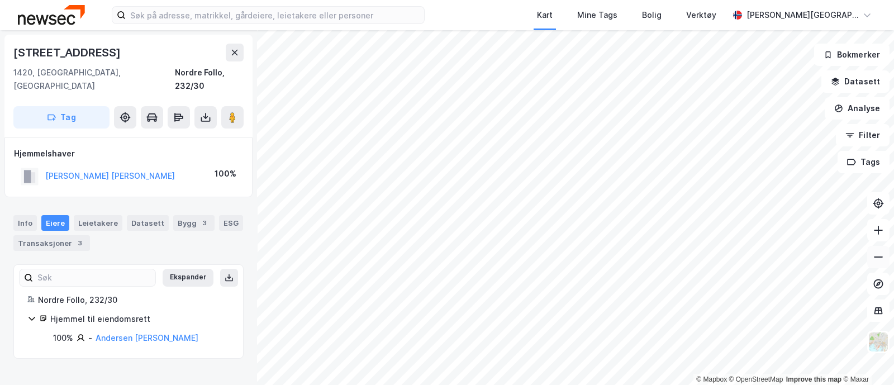
click at [878, 260] on icon at bounding box center [878, 257] width 11 height 11
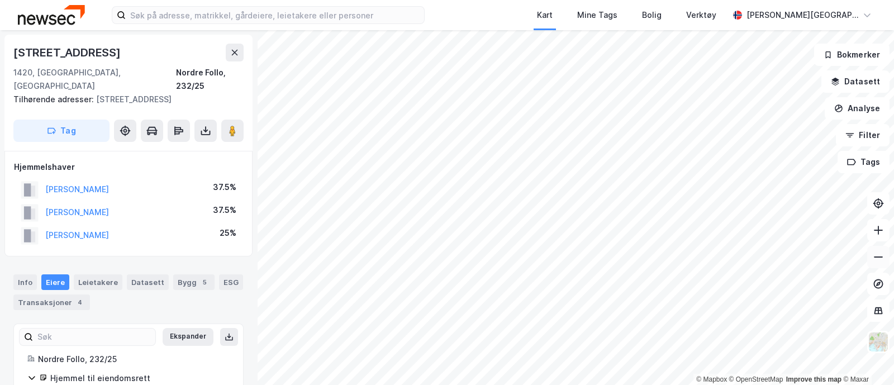
scroll to position [15, 0]
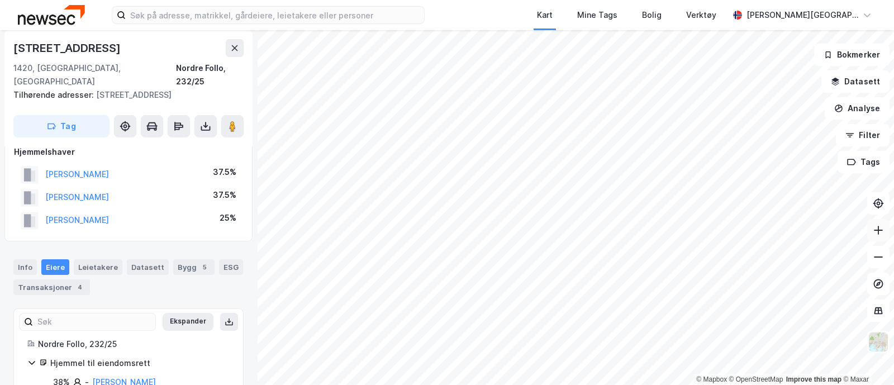
click at [882, 229] on icon at bounding box center [878, 230] width 11 height 11
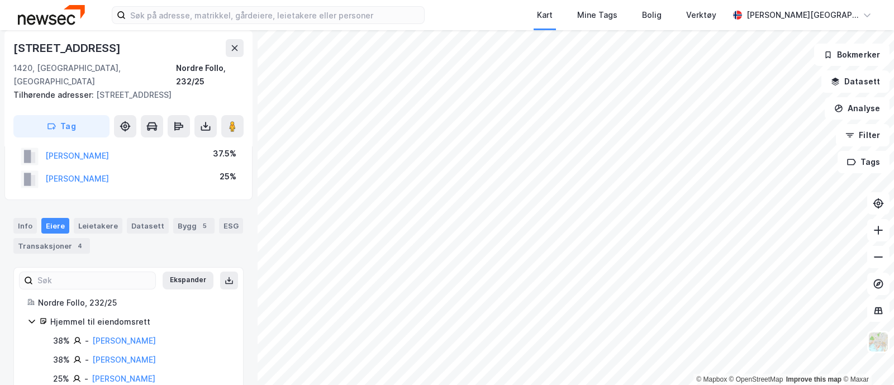
scroll to position [70, 0]
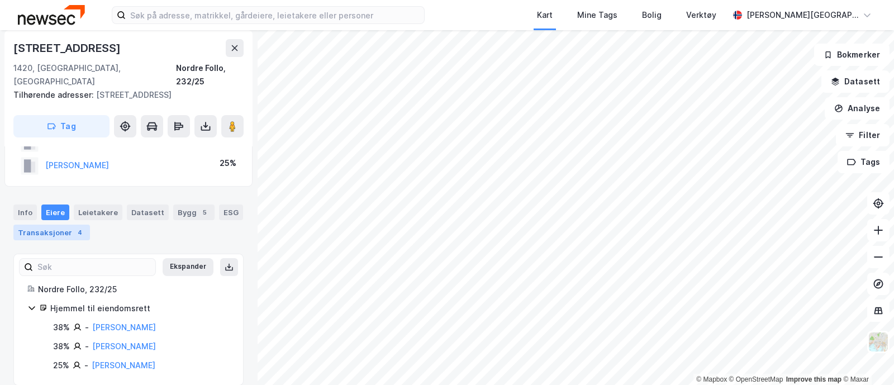
click at [87, 225] on div "Transaksjoner 4" at bounding box center [51, 233] width 77 height 16
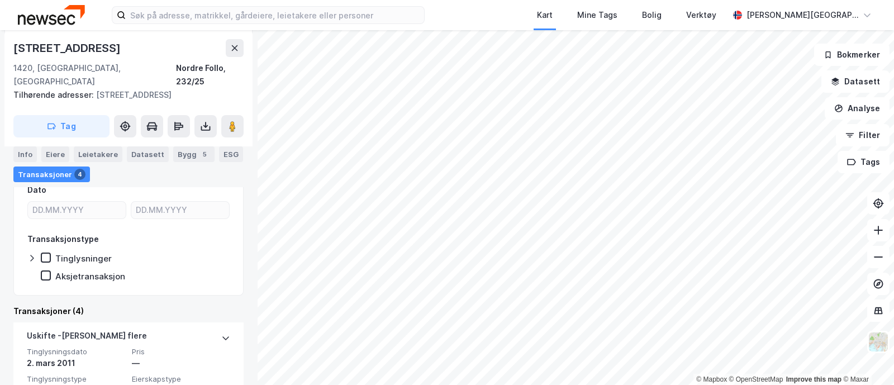
scroll to position [210, 0]
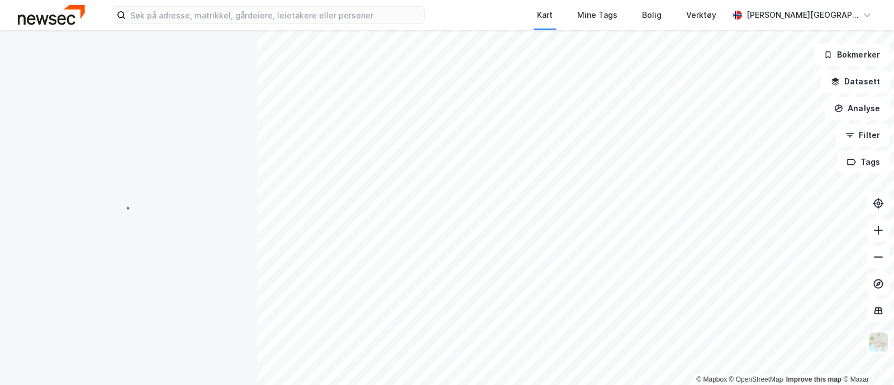
scroll to position [119, 0]
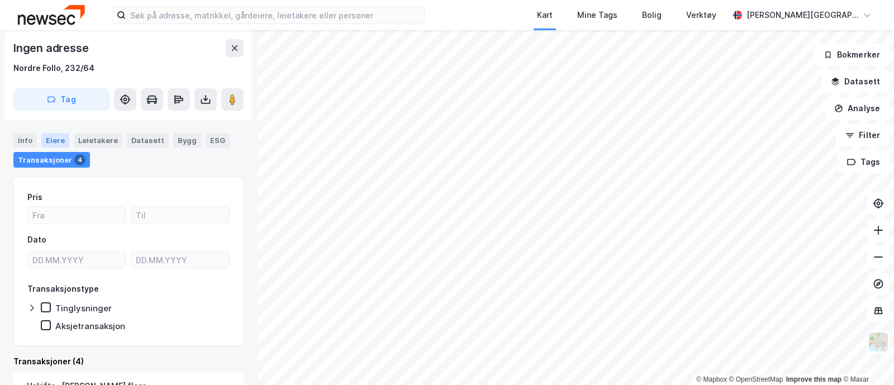
click at [56, 135] on div "Eiere" at bounding box center [55, 140] width 28 height 15
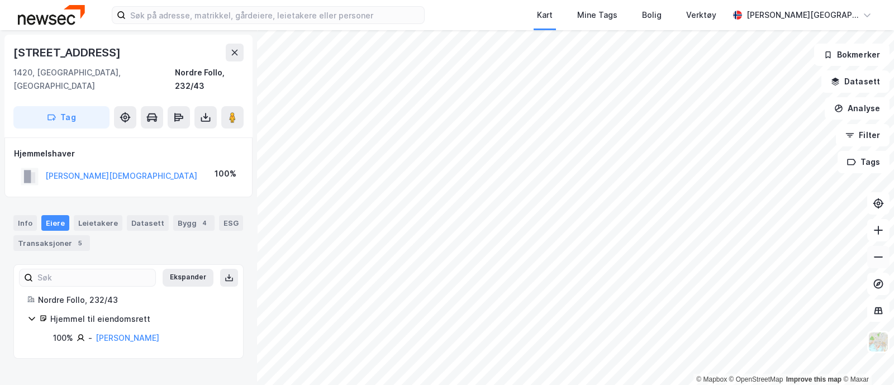
click at [882, 257] on icon at bounding box center [878, 257] width 9 height 1
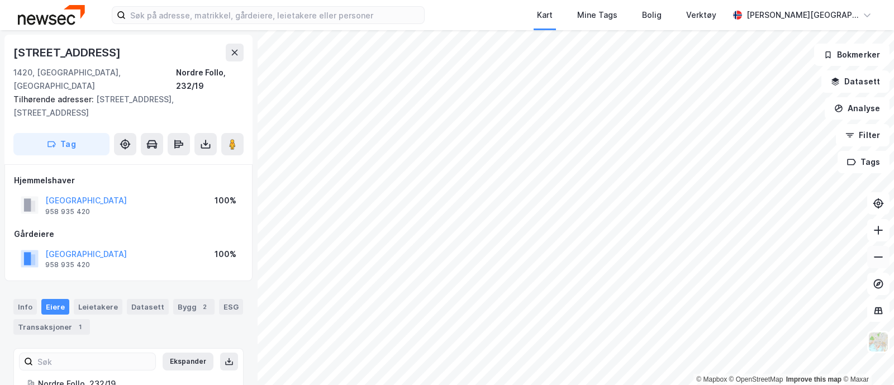
click at [878, 255] on icon at bounding box center [878, 257] width 11 height 11
click at [883, 230] on icon at bounding box center [878, 230] width 11 height 11
click at [880, 235] on icon at bounding box center [878, 230] width 11 height 11
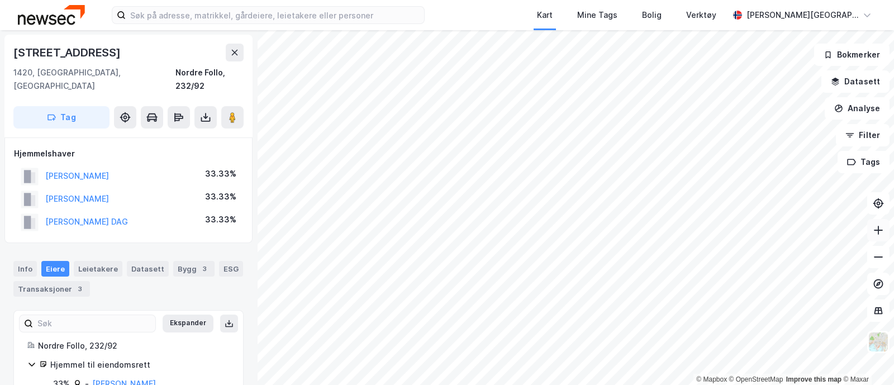
click at [883, 233] on icon at bounding box center [878, 230] width 11 height 11
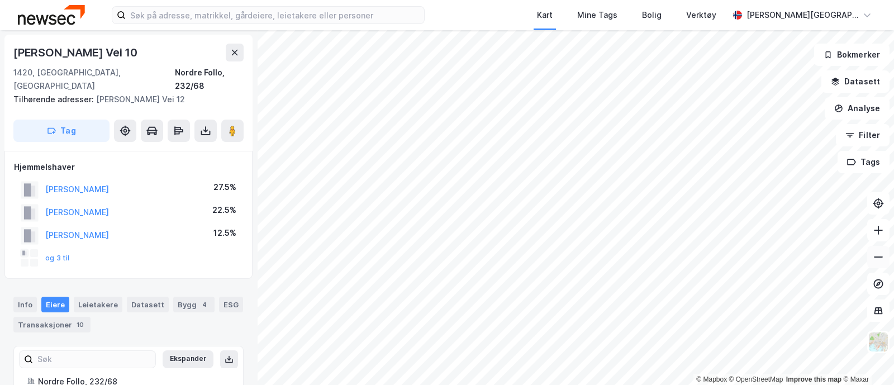
click at [883, 257] on icon at bounding box center [878, 257] width 9 height 1
click at [880, 230] on icon at bounding box center [878, 230] width 9 height 1
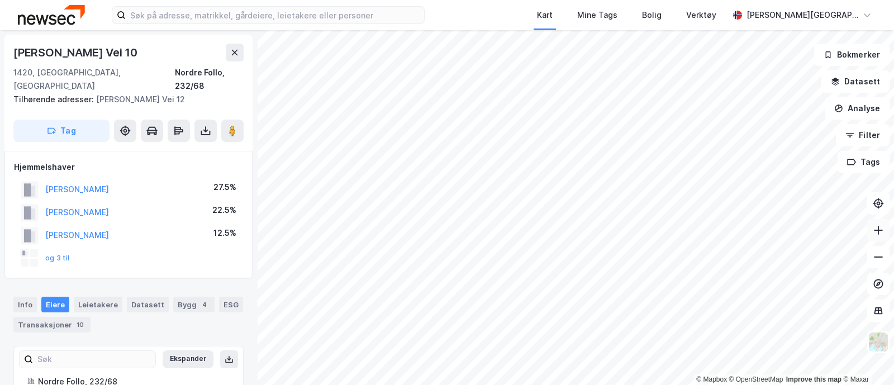
click at [880, 230] on icon at bounding box center [878, 230] width 9 height 1
click at [879, 233] on icon at bounding box center [878, 230] width 1 height 9
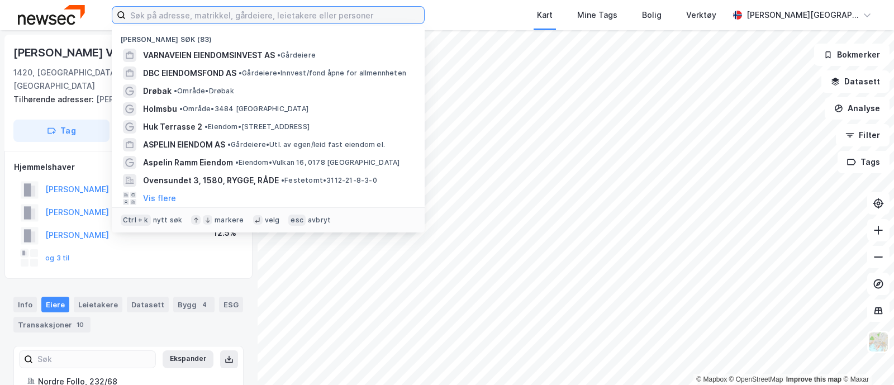
click at [215, 12] on input at bounding box center [275, 15] width 298 height 17
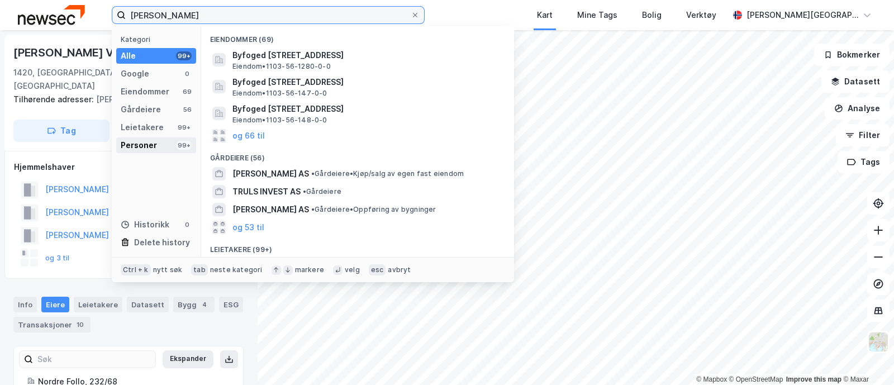
type input "truls christensen"
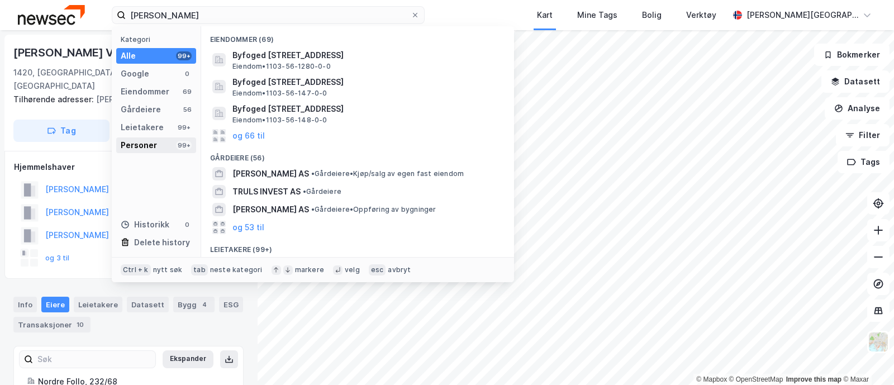
click at [144, 144] on div "Personer" at bounding box center [139, 145] width 36 height 13
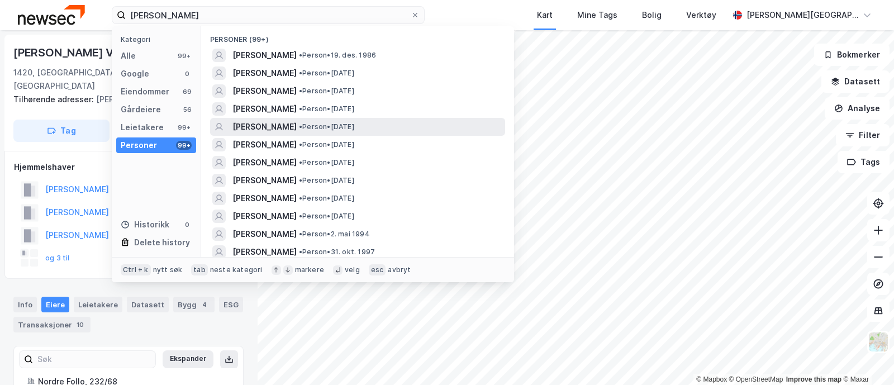
click at [439, 127] on div "TRULS CHRISTENSEN • Person • 27. feb. 1964" at bounding box center [368, 126] width 271 height 13
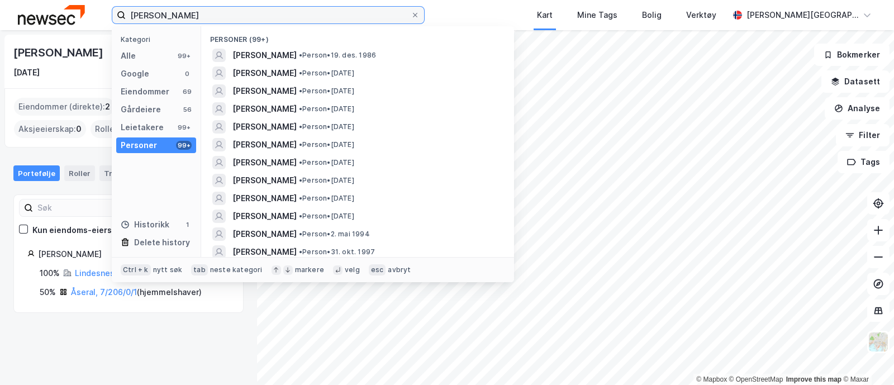
click at [218, 14] on input "truls christensen" at bounding box center [268, 15] width 285 height 17
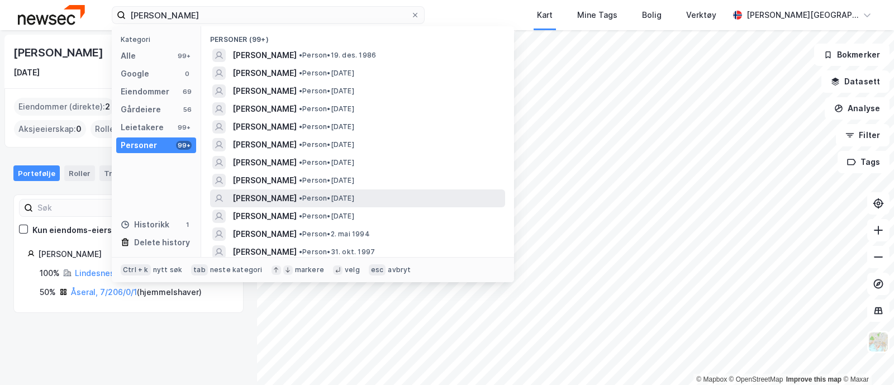
click at [297, 197] on span "TRULS AUGUST CHRISTENSEN" at bounding box center [265, 198] width 64 height 13
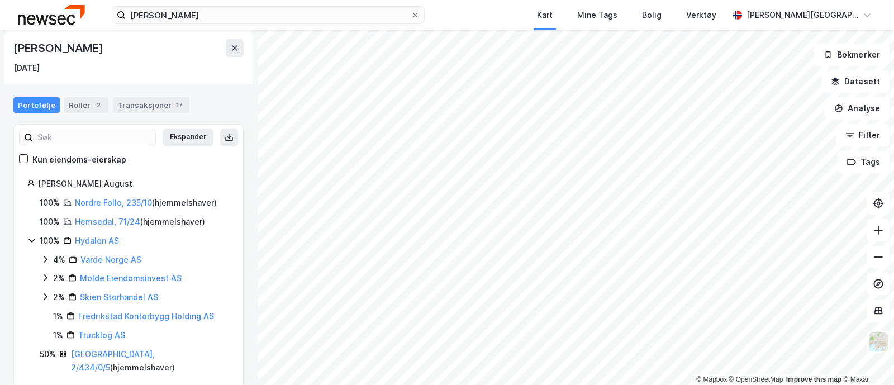
scroll to position [73, 0]
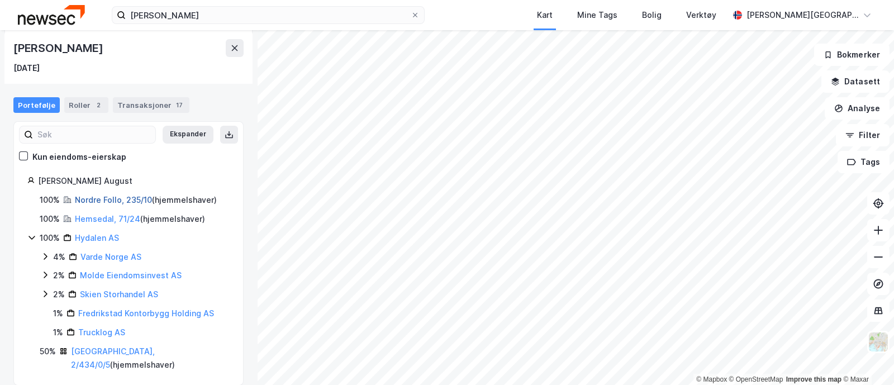
click at [113, 198] on link "Nordre Follo, 235/10" at bounding box center [113, 200] width 77 height 10
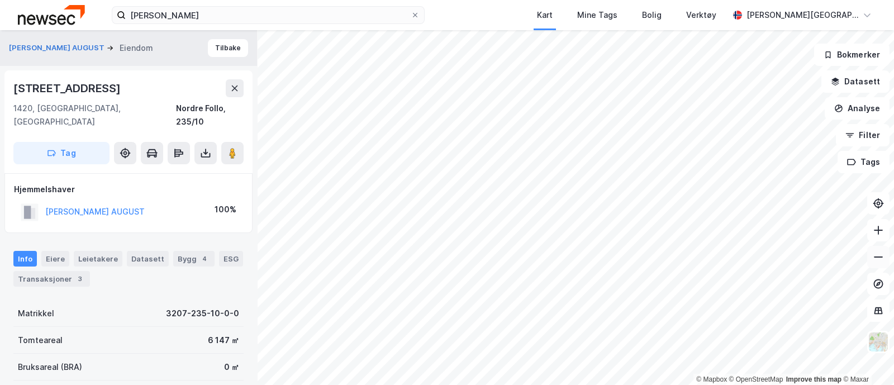
click at [879, 255] on icon at bounding box center [878, 257] width 11 height 11
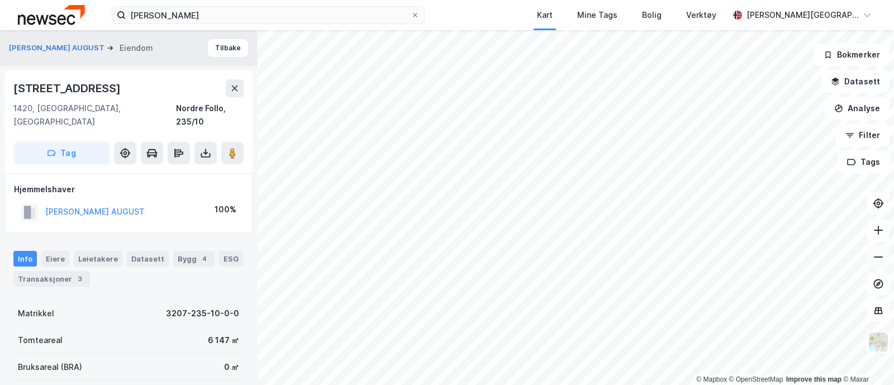
click at [879, 253] on icon at bounding box center [878, 257] width 11 height 11
click at [879, 231] on icon at bounding box center [878, 230] width 11 height 11
click at [878, 228] on icon at bounding box center [878, 230] width 11 height 11
click at [878, 229] on icon at bounding box center [878, 230] width 1 height 9
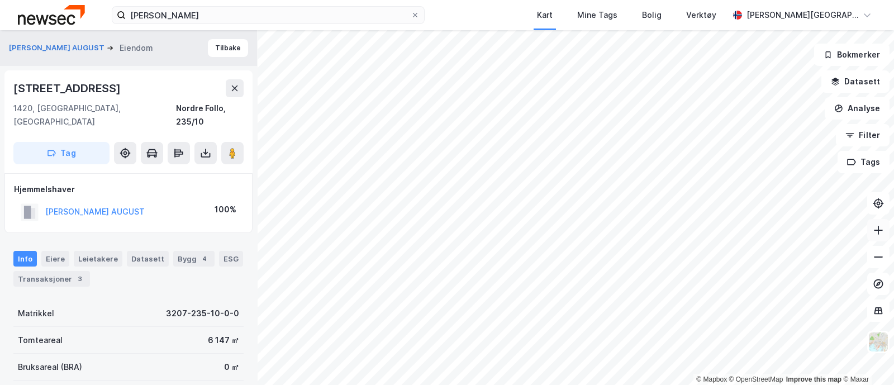
click at [878, 229] on icon at bounding box center [878, 230] width 1 height 9
click at [878, 228] on icon at bounding box center [878, 230] width 11 height 11
click at [254, 106] on div "© Mapbox © OpenStreetMap Improve this map © Maxar CHRISTENSEN TRULS AUGUST Eien…" at bounding box center [447, 207] width 894 height 355
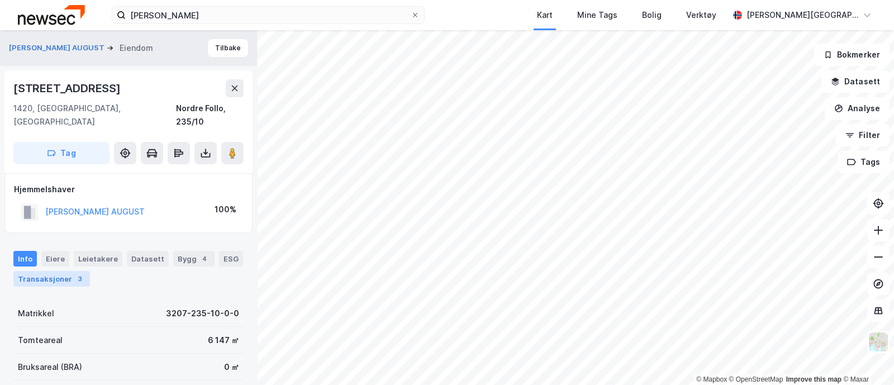
click at [89, 271] on div "Transaksjoner 3" at bounding box center [51, 279] width 77 height 16
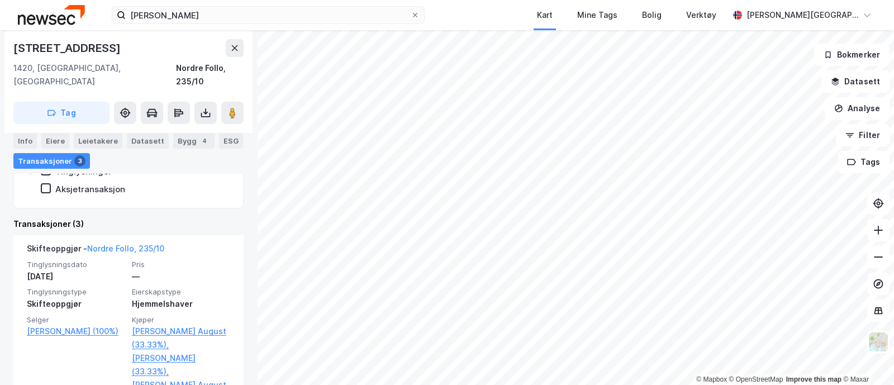
scroll to position [316, 0]
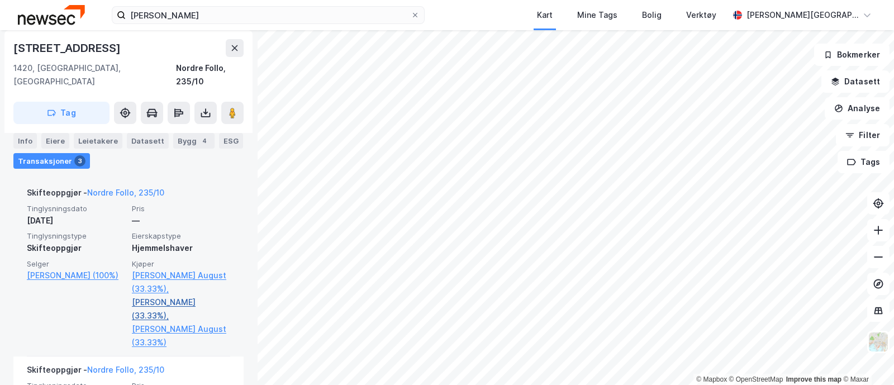
click at [184, 296] on link "Christensen Henrik August (33.33%)," at bounding box center [181, 309] width 98 height 27
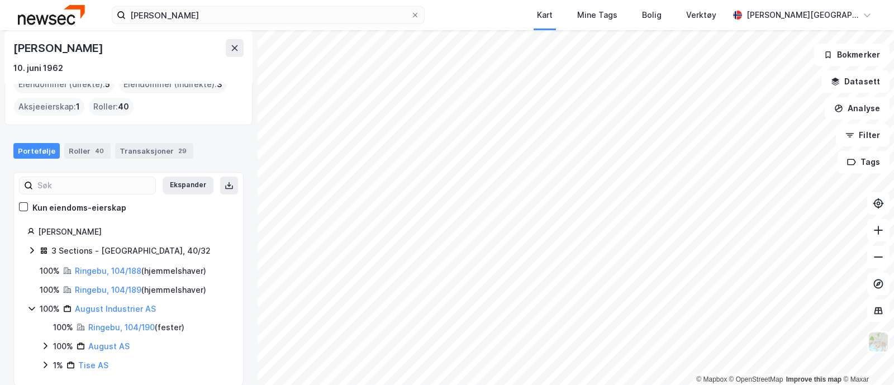
scroll to position [73, 0]
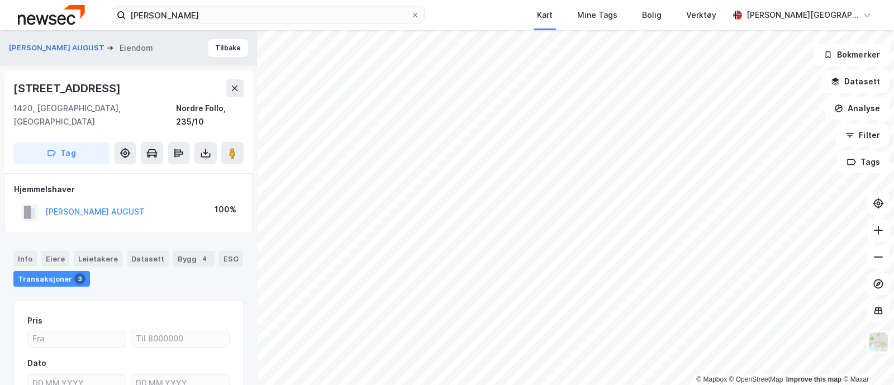
scroll to position [110, 0]
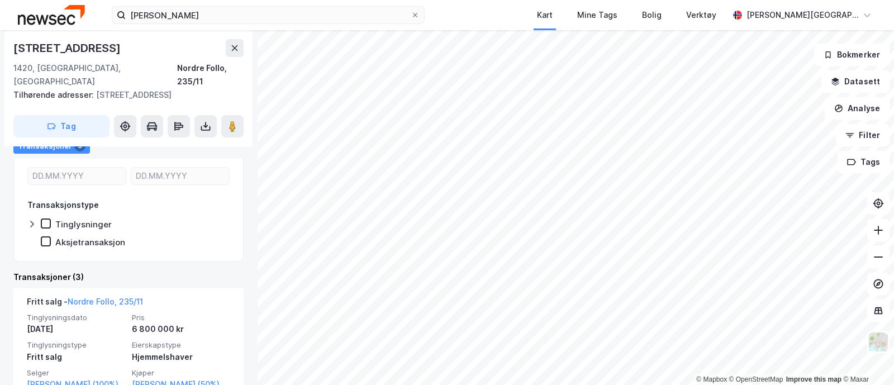
scroll to position [221, 0]
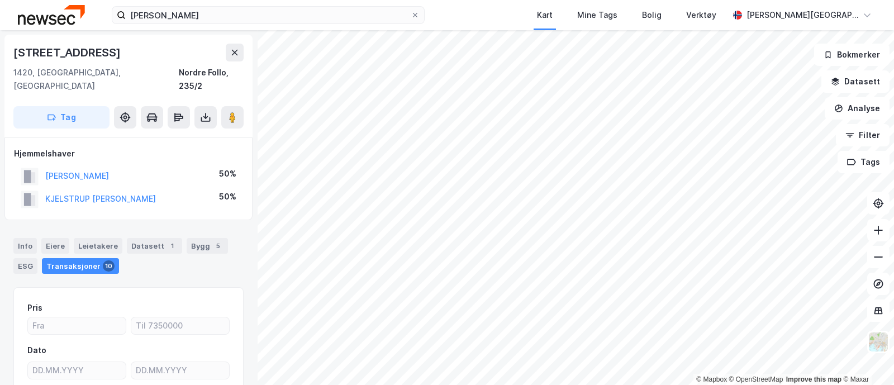
scroll to position [97, 0]
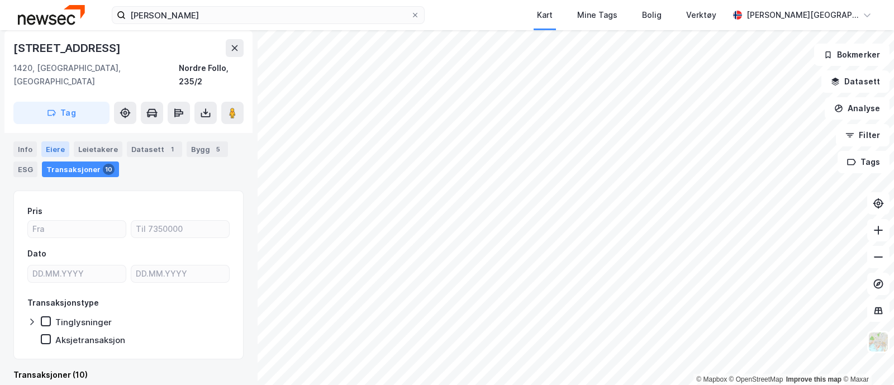
click at [65, 141] on div "Eiere" at bounding box center [55, 149] width 28 height 16
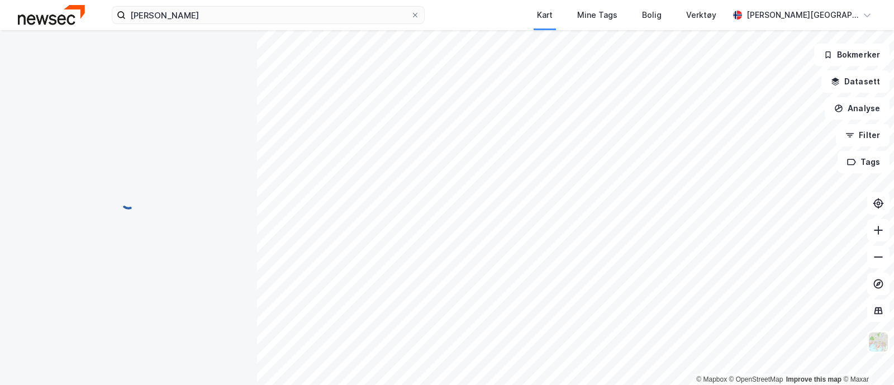
scroll to position [29, 0]
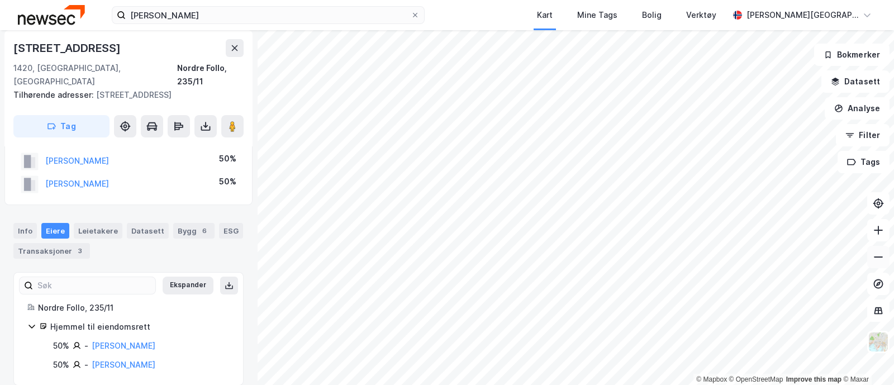
click at [876, 255] on icon at bounding box center [878, 257] width 11 height 11
click at [505, 385] on html "truls christensen Kart Mine Tags Bolig Verktøy Jon H. Dahlberg Årstad © Mapbox …" at bounding box center [447, 192] width 894 height 385
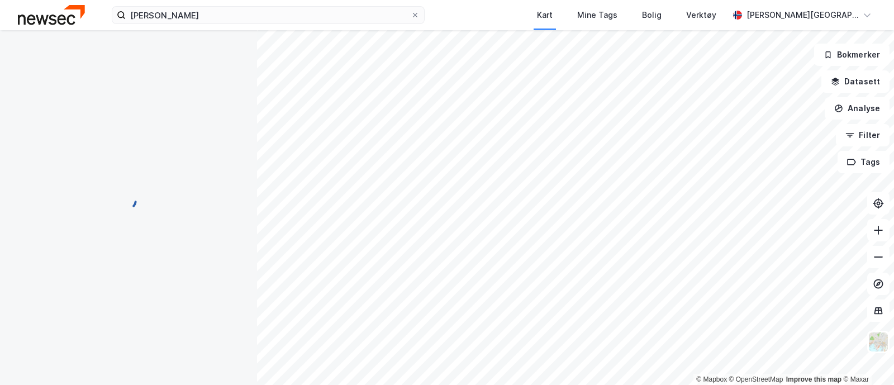
scroll to position [29, 0]
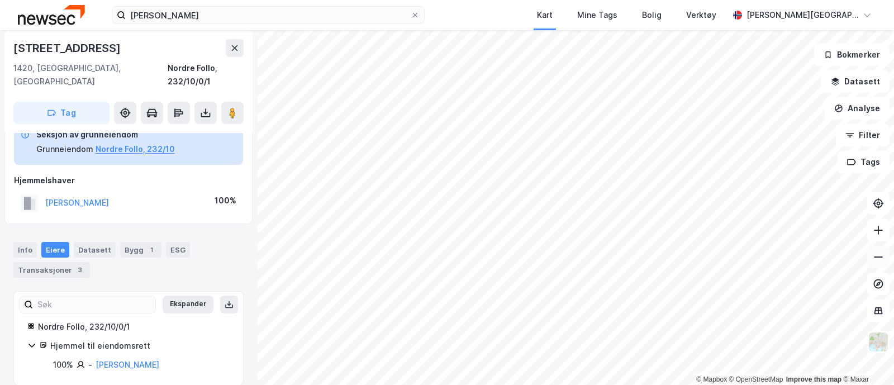
click at [879, 257] on icon at bounding box center [878, 257] width 9 height 1
click at [879, 225] on icon at bounding box center [878, 230] width 11 height 11
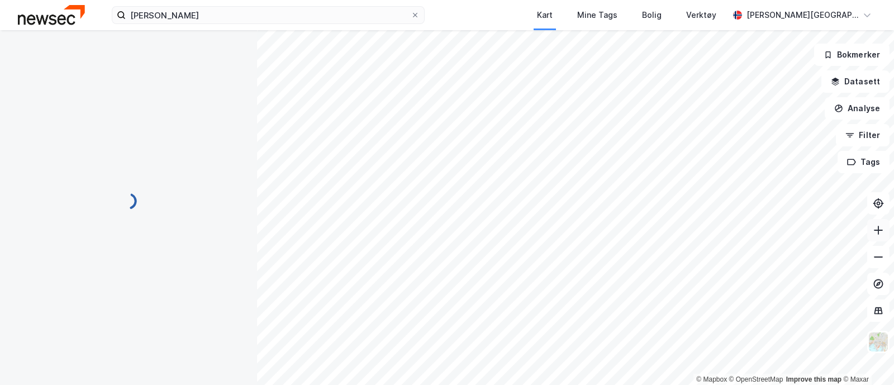
scroll to position [28, 0]
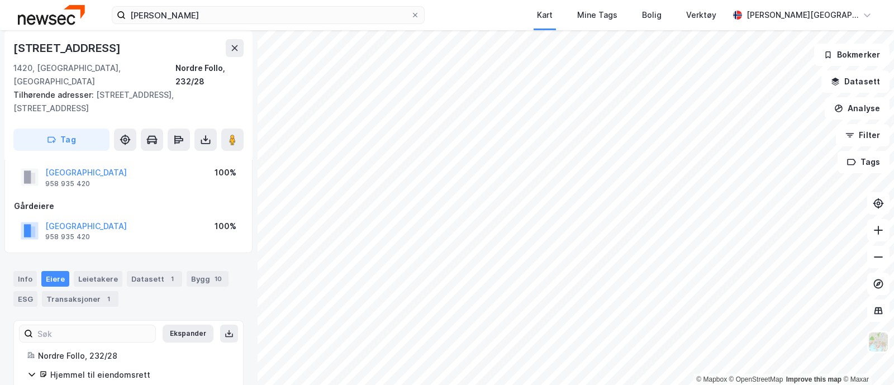
scroll to position [58, 0]
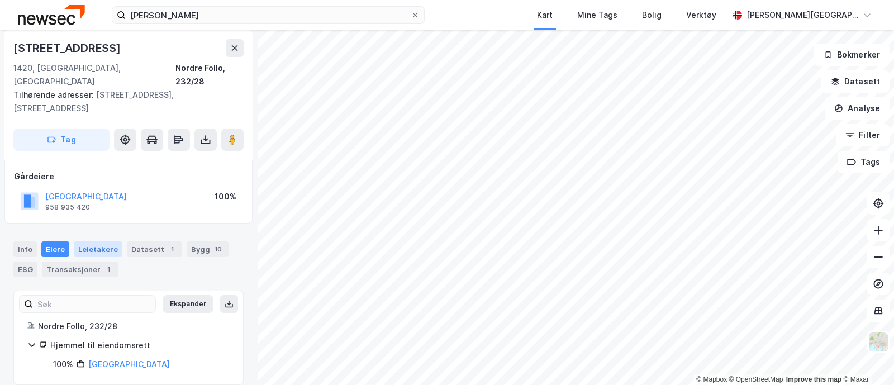
click at [103, 241] on div "Leietakere" at bounding box center [98, 249] width 49 height 16
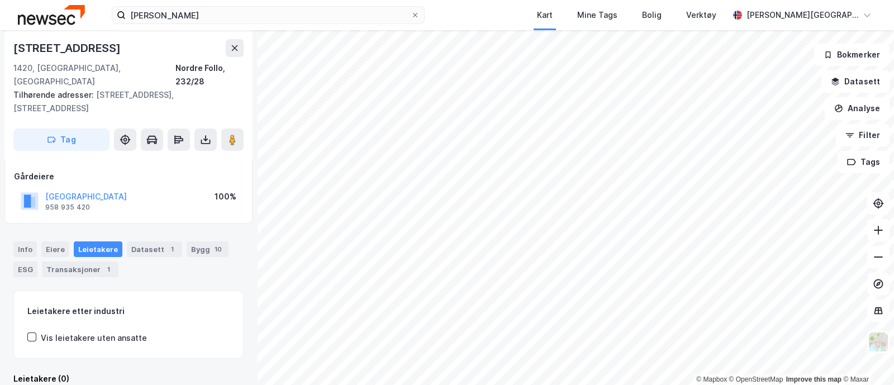
scroll to position [139, 0]
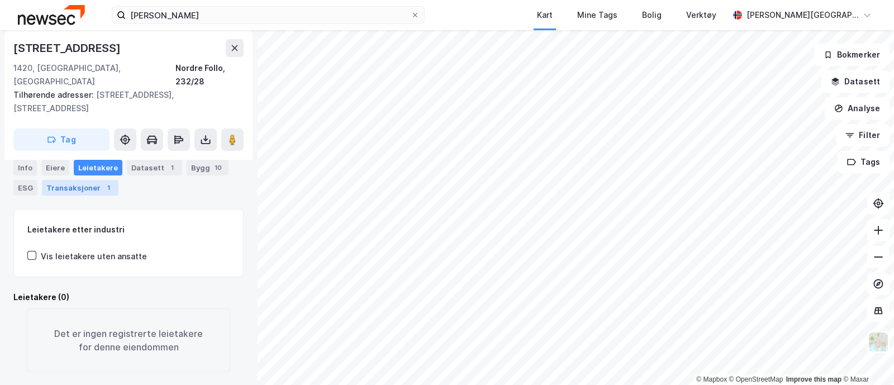
click at [75, 183] on div "Transaksjoner 1" at bounding box center [80, 188] width 77 height 16
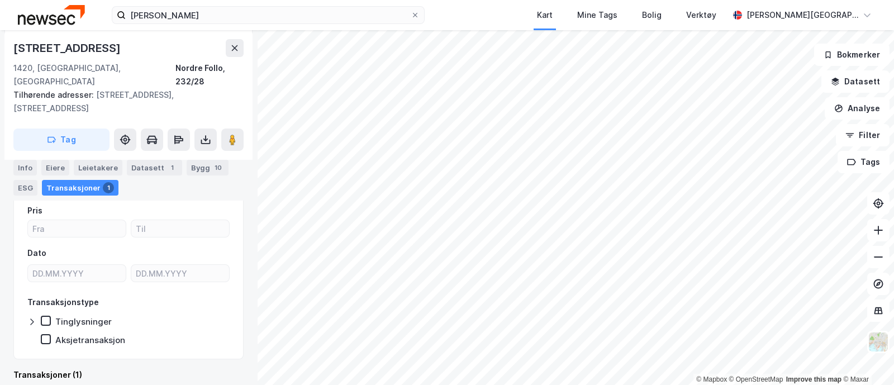
scroll to position [268, 0]
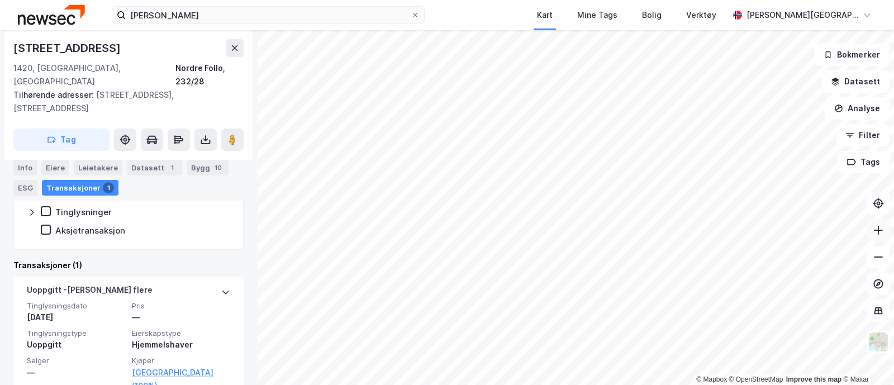
click at [880, 230] on icon at bounding box center [878, 230] width 11 height 11
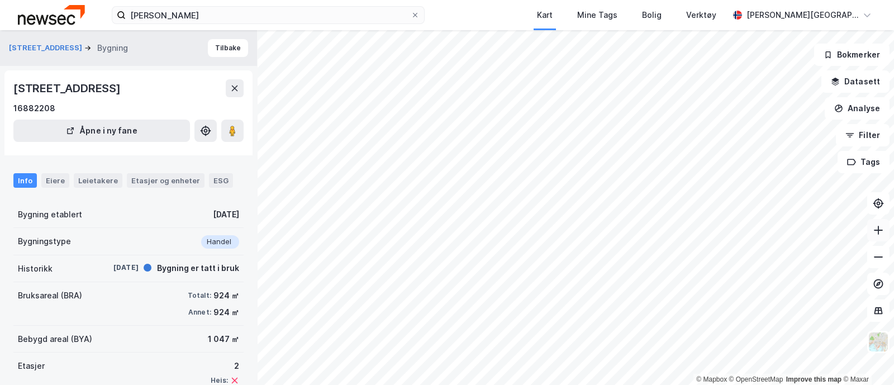
scroll to position [63, 0]
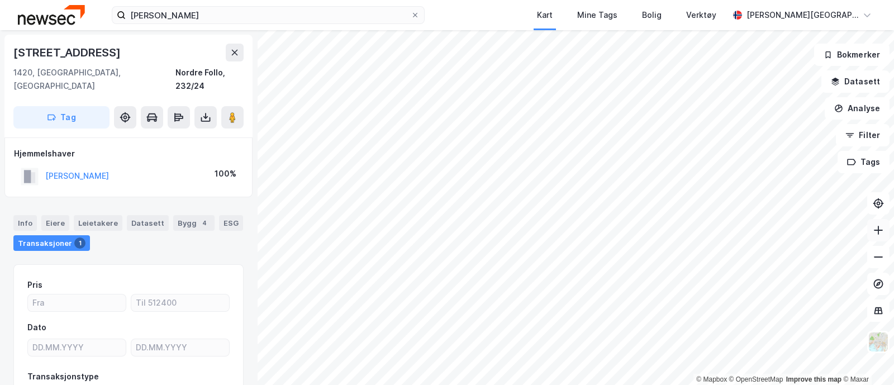
scroll to position [63, 0]
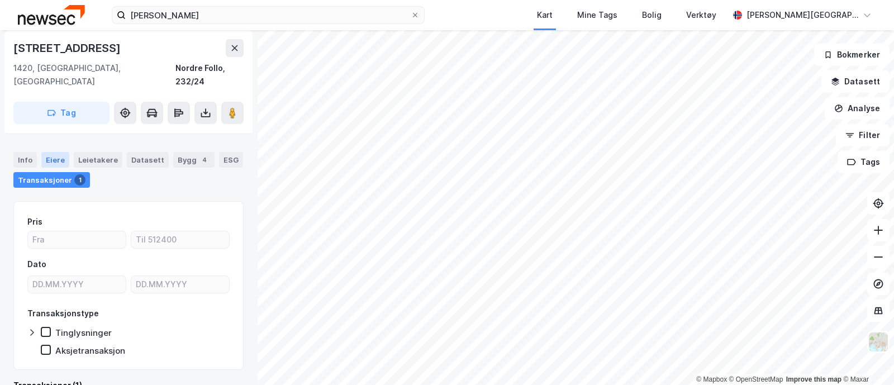
click at [50, 152] on div "Eiere" at bounding box center [55, 160] width 28 height 16
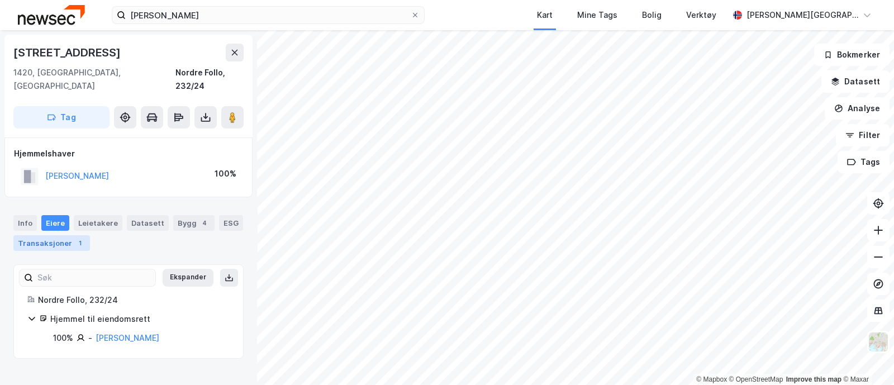
click at [84, 235] on div "Transaksjoner 1" at bounding box center [51, 243] width 77 height 16
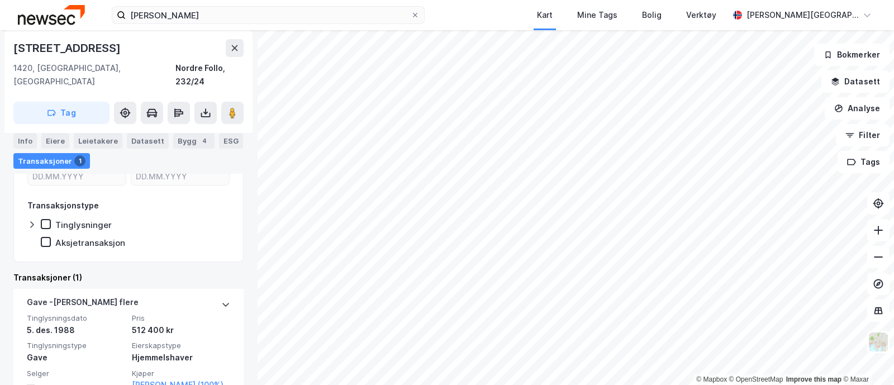
scroll to position [183, 0]
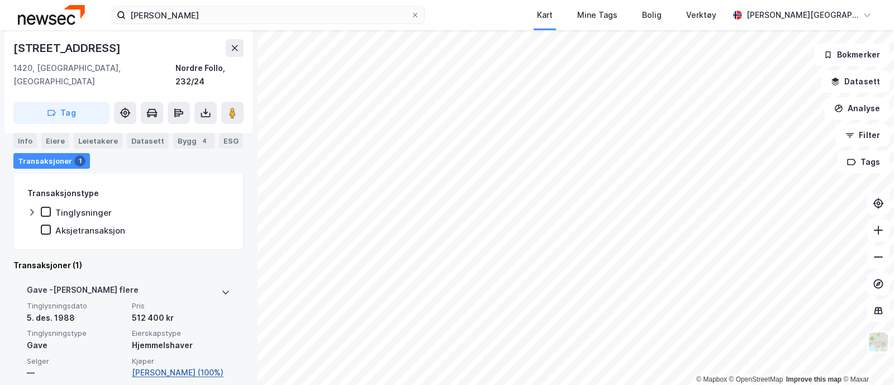
click at [178, 366] on link "[PERSON_NAME] (100%)" at bounding box center [181, 372] width 98 height 13
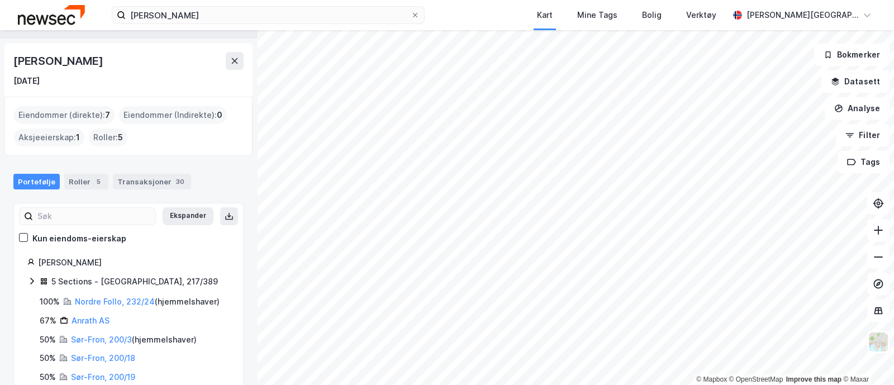
scroll to position [53, 0]
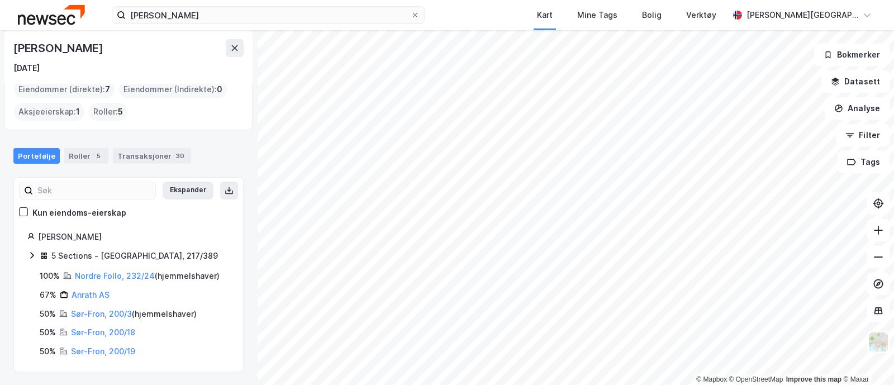
click at [31, 253] on icon at bounding box center [31, 255] width 9 height 9
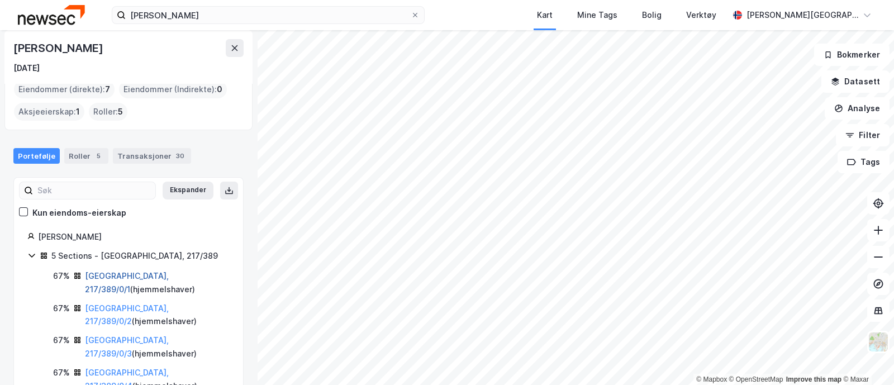
click at [143, 273] on link "Oslo, 217/389/0/1" at bounding box center [127, 282] width 84 height 23
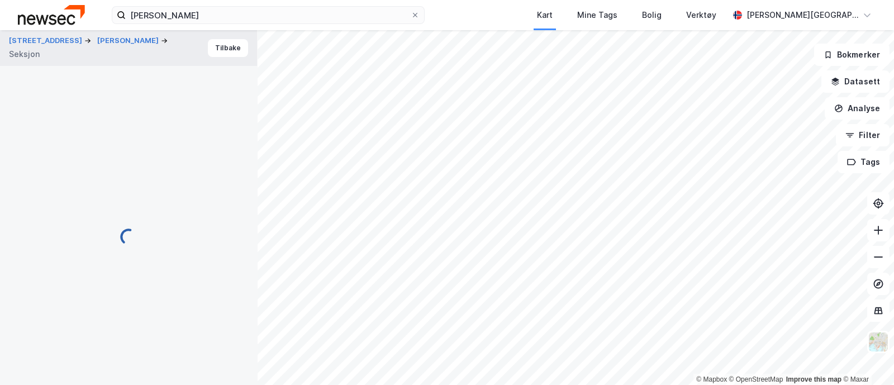
scroll to position [183, 0]
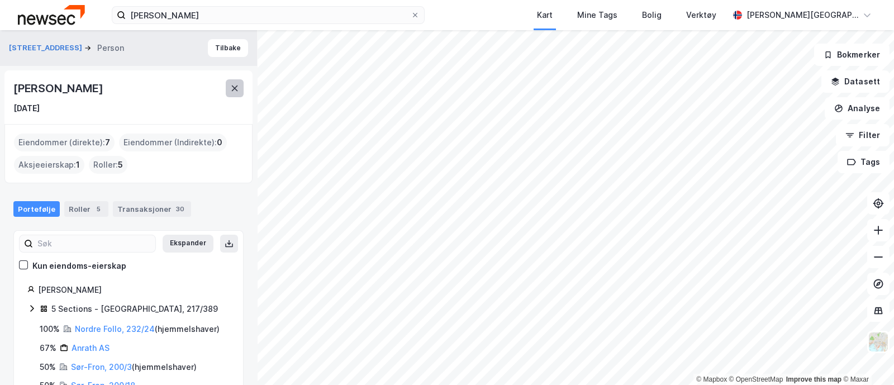
click at [234, 86] on icon at bounding box center [234, 88] width 9 height 9
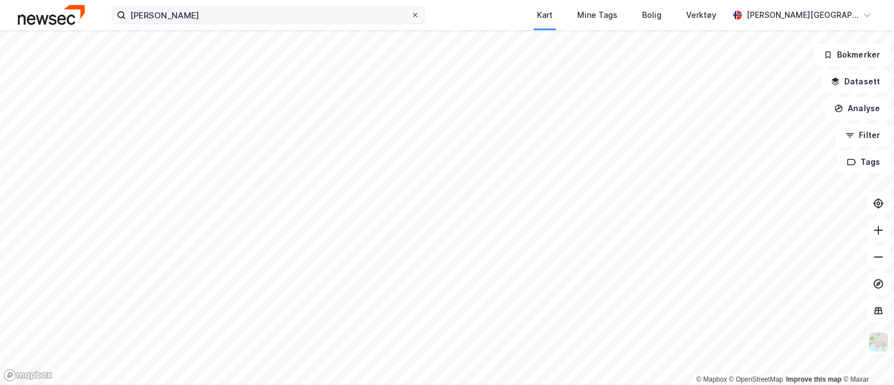
click at [419, 17] on span at bounding box center [415, 15] width 9 height 9
click at [411, 17] on input "truls christensen" at bounding box center [268, 15] width 285 height 17
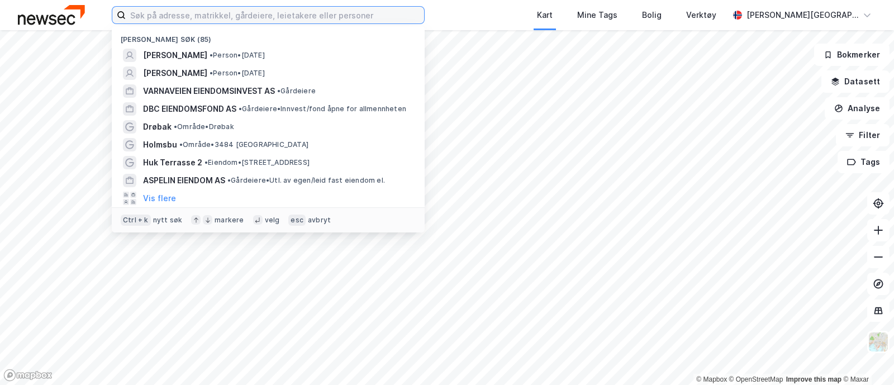
click at [354, 15] on input at bounding box center [275, 15] width 298 height 17
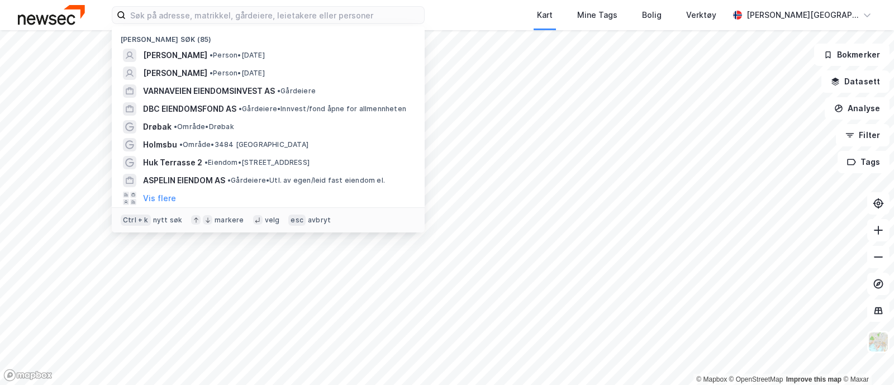
click at [482, 15] on div "Kart Mine Tags Bolig Verktøy" at bounding box center [603, 15] width 250 height 30
